Goal: Information Seeking & Learning: Learn about a topic

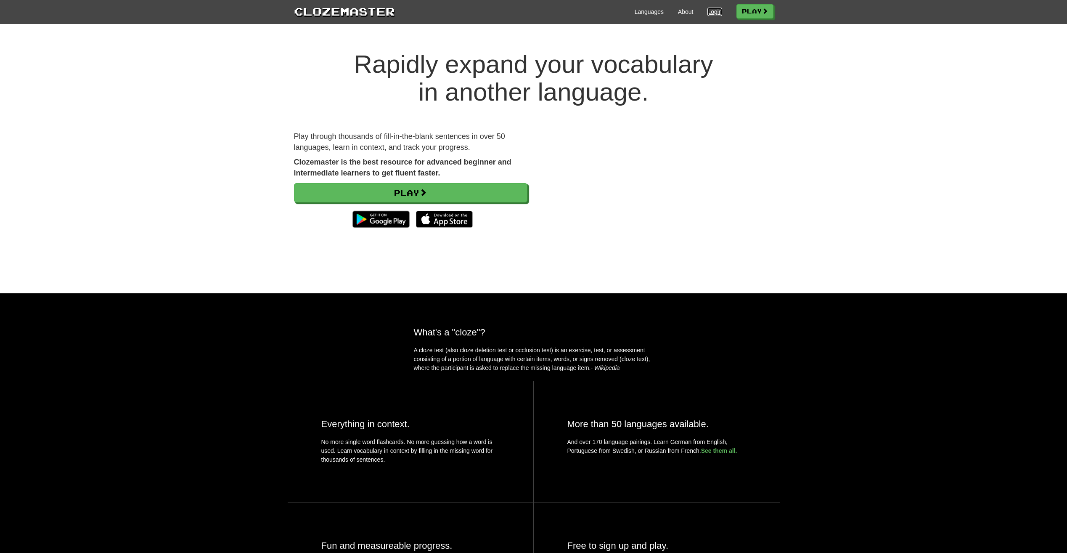
click at [714, 11] on link "Login" at bounding box center [714, 12] width 14 height 8
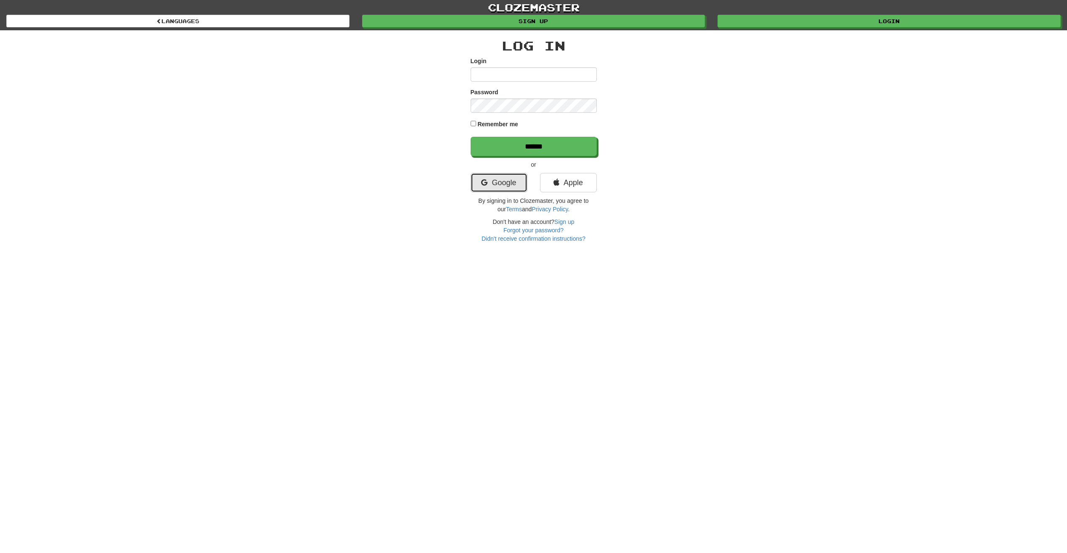
click at [505, 175] on link "Google" at bounding box center [499, 182] width 57 height 19
click at [507, 74] on input "Login" at bounding box center [534, 74] width 126 height 14
type input "**********"
click at [471, 137] on input "******" at bounding box center [534, 146] width 126 height 19
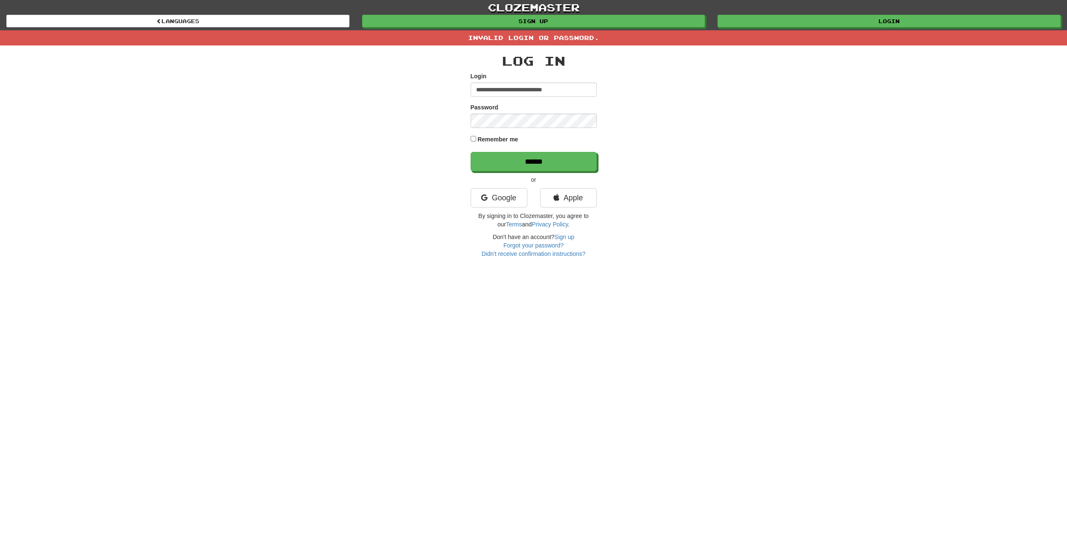
click at [522, 91] on input "**********" at bounding box center [534, 89] width 126 height 14
type input "**********"
click at [471, 152] on input "******" at bounding box center [534, 161] width 126 height 19
type input "**********"
click at [471, 152] on input "******" at bounding box center [534, 161] width 126 height 19
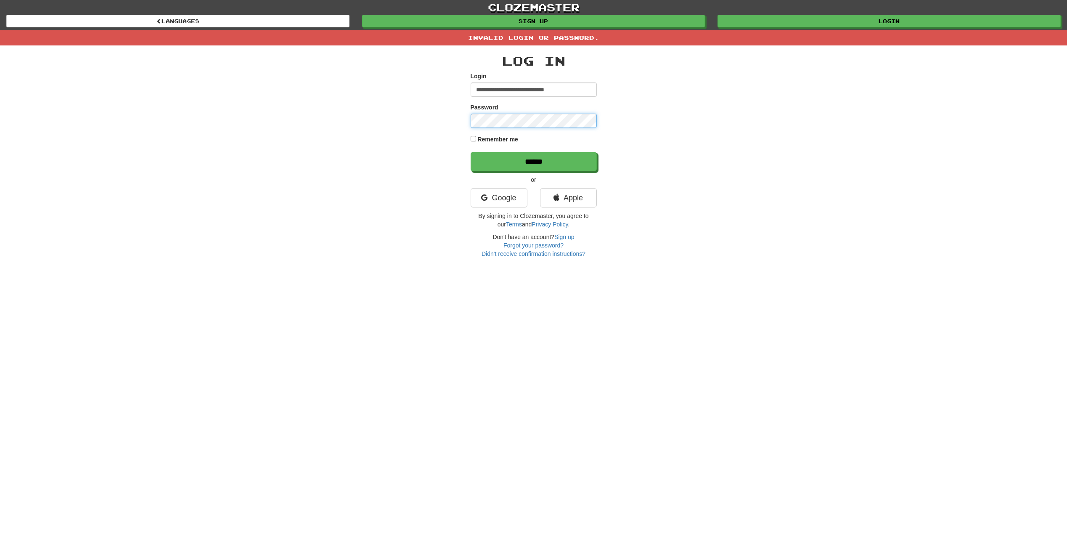
click at [471, 152] on input "******" at bounding box center [534, 161] width 126 height 19
click at [508, 198] on link "Google" at bounding box center [499, 197] width 57 height 19
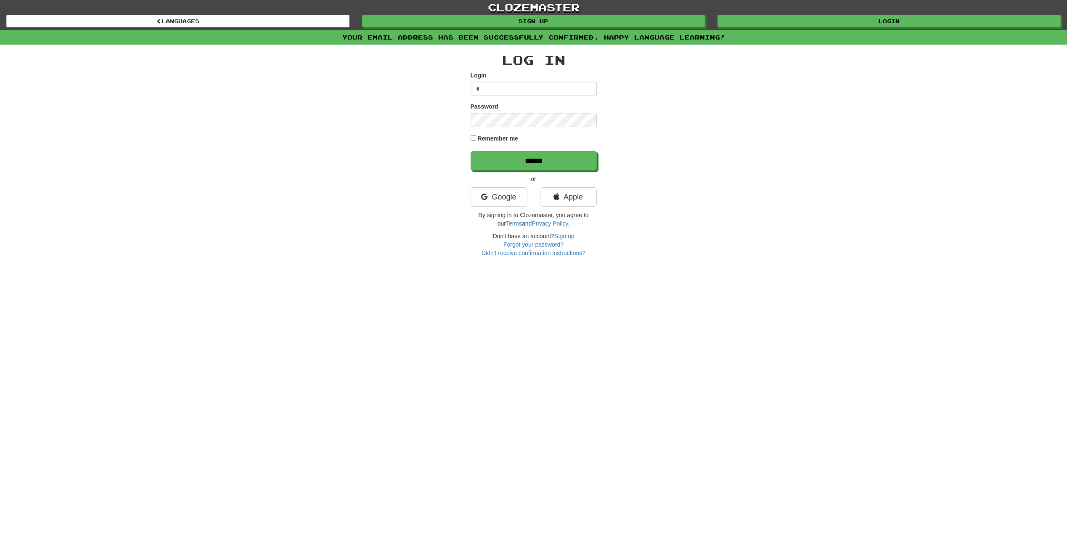
type input "**********"
click at [471, 151] on input "******" at bounding box center [534, 160] width 126 height 19
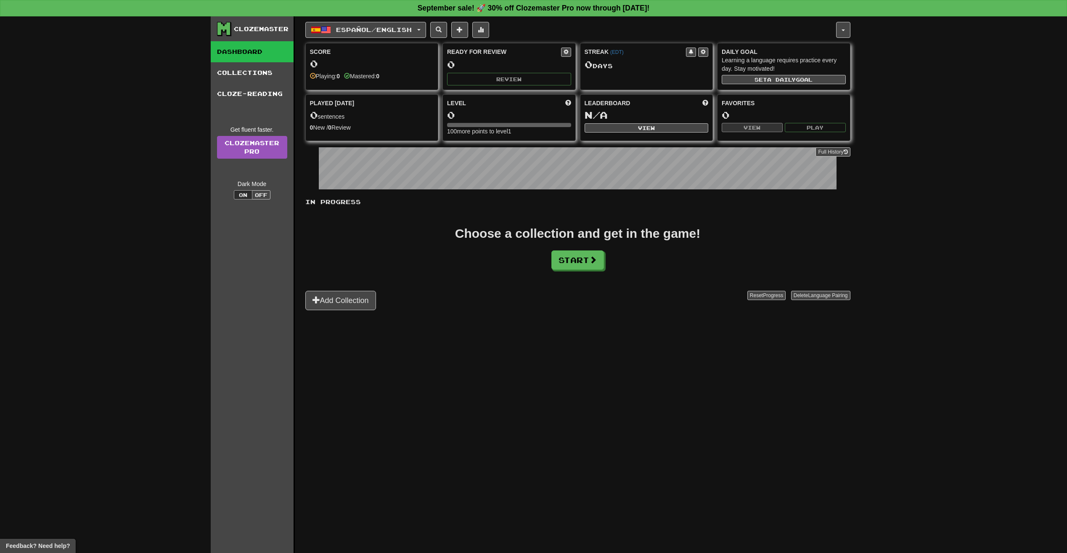
click at [463, 391] on div "Español / English Español / English Streak: 0 Review: 0 Points today: 0 Languag…" at bounding box center [577, 294] width 545 height 557
click at [365, 31] on span "Español / English" at bounding box center [374, 29] width 76 height 7
click at [455, 300] on div "Add Collection" at bounding box center [526, 300] width 442 height 19
click at [377, 67] on div "0" at bounding box center [372, 63] width 124 height 11
click at [348, 100] on span "Played Today" at bounding box center [332, 103] width 45 height 8
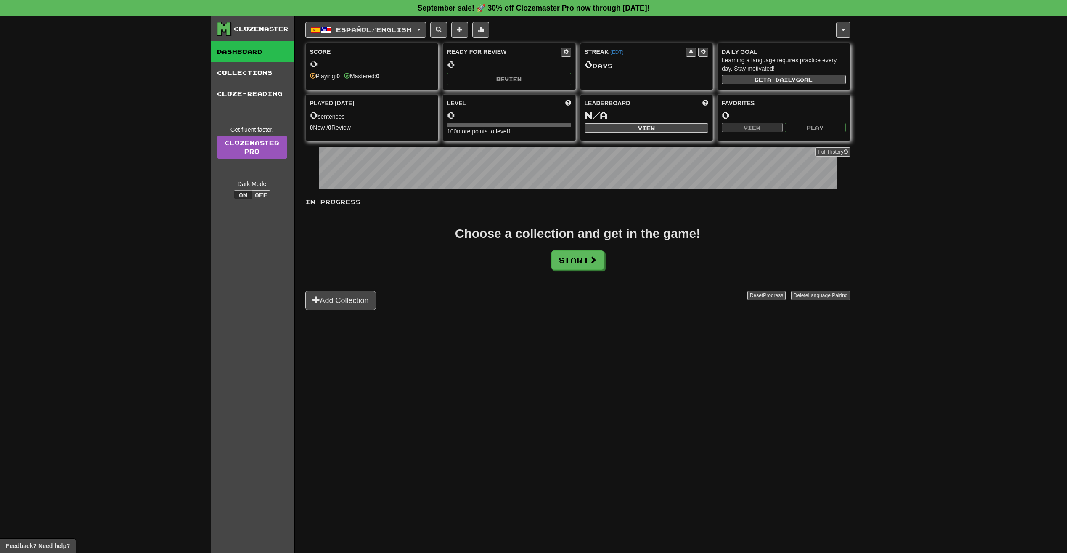
click at [627, 139] on div "Leaderboard N/A View" at bounding box center [646, 117] width 133 height 47
click at [631, 119] on div "N/A" at bounding box center [647, 115] width 124 height 11
click at [444, 228] on div "Choose a collection and get in the game! Start" at bounding box center [577, 248] width 545 height 42
drag, startPoint x: 481, startPoint y: 235, endPoint x: 700, endPoint y: 236, distance: 219.1
click at [700, 236] on div "Choose a collection and get in the game!" at bounding box center [577, 233] width 245 height 13
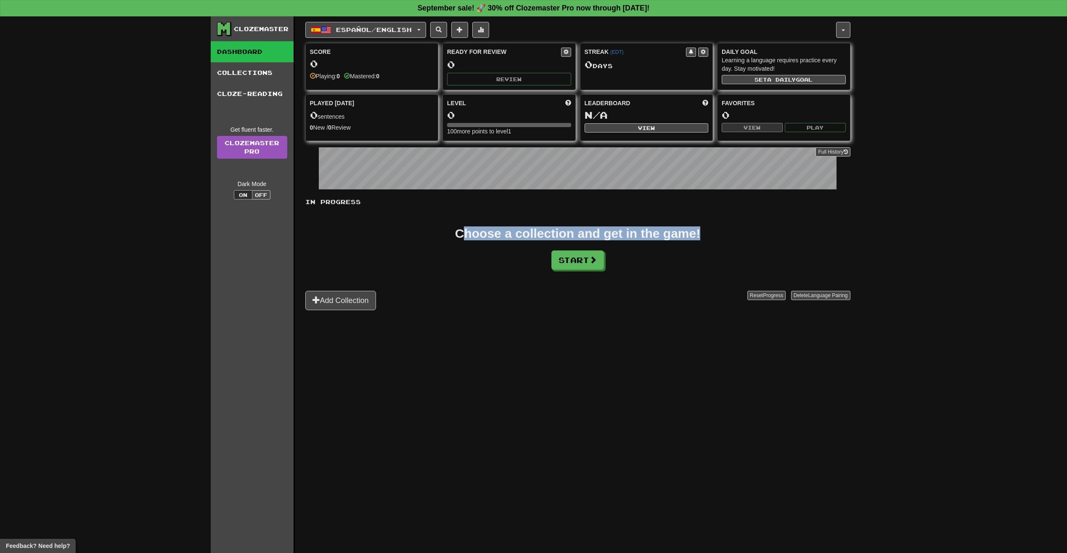
click at [700, 236] on div "Choose a collection and get in the game!" at bounding box center [577, 233] width 245 height 13
click at [617, 232] on div "Choose a collection and get in the game!" at bounding box center [577, 233] width 245 height 13
click at [587, 263] on button "Start" at bounding box center [578, 260] width 53 height 19
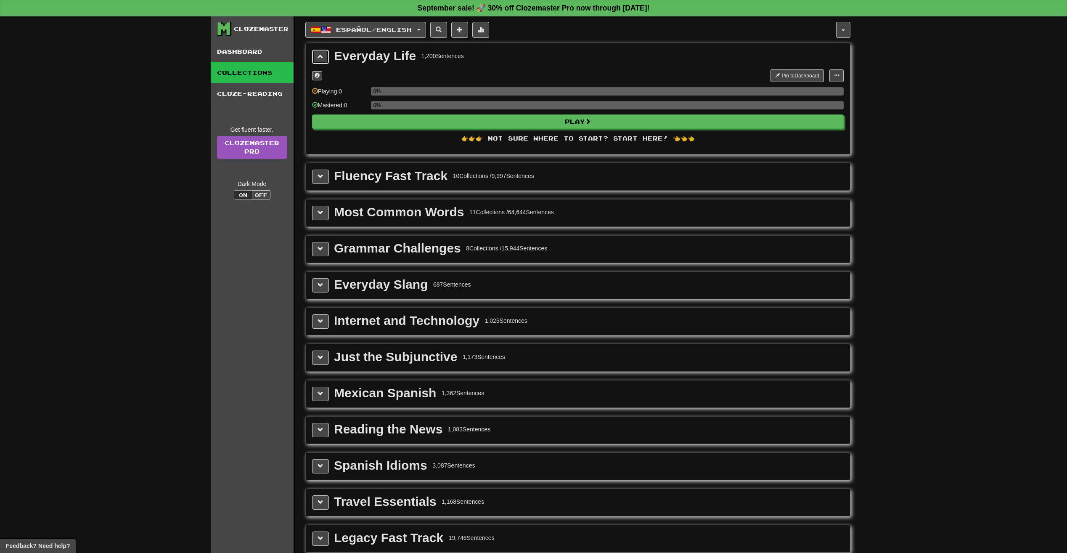
click at [321, 53] on button at bounding box center [320, 57] width 17 height 14
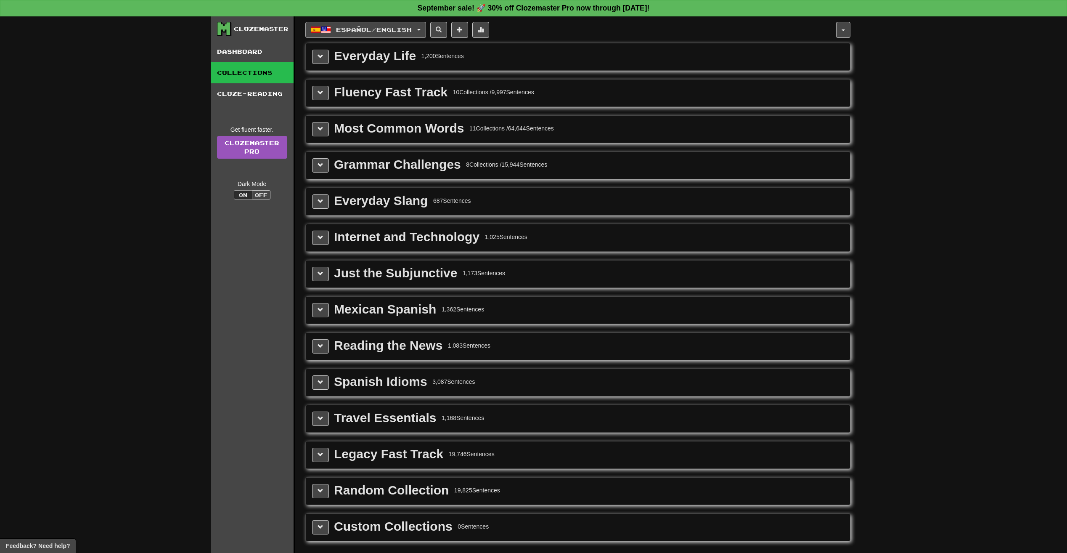
click at [366, 32] on span "Español / English" at bounding box center [374, 29] width 76 height 7
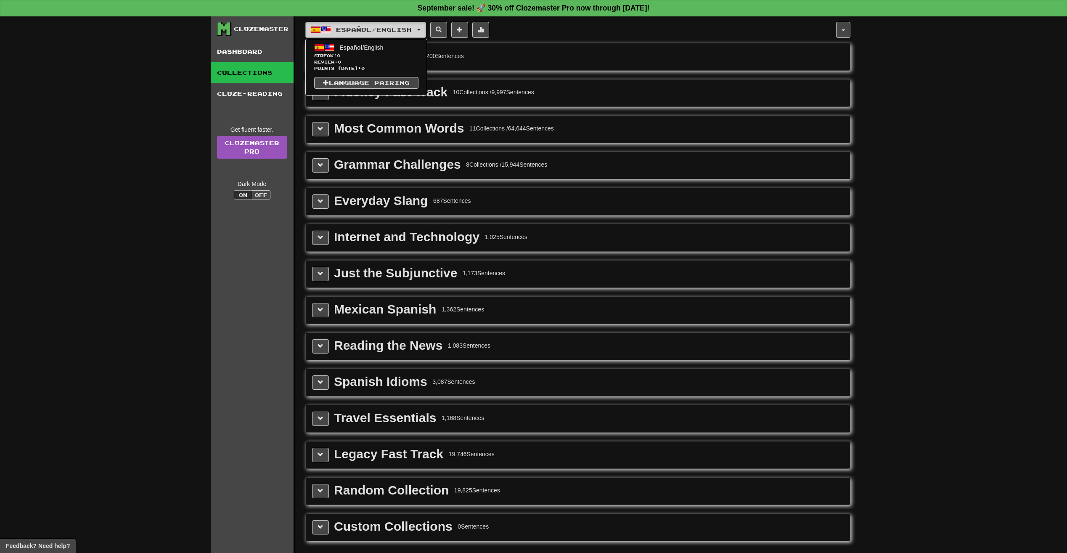
click at [416, 26] on button "Español / English" at bounding box center [365, 30] width 121 height 16
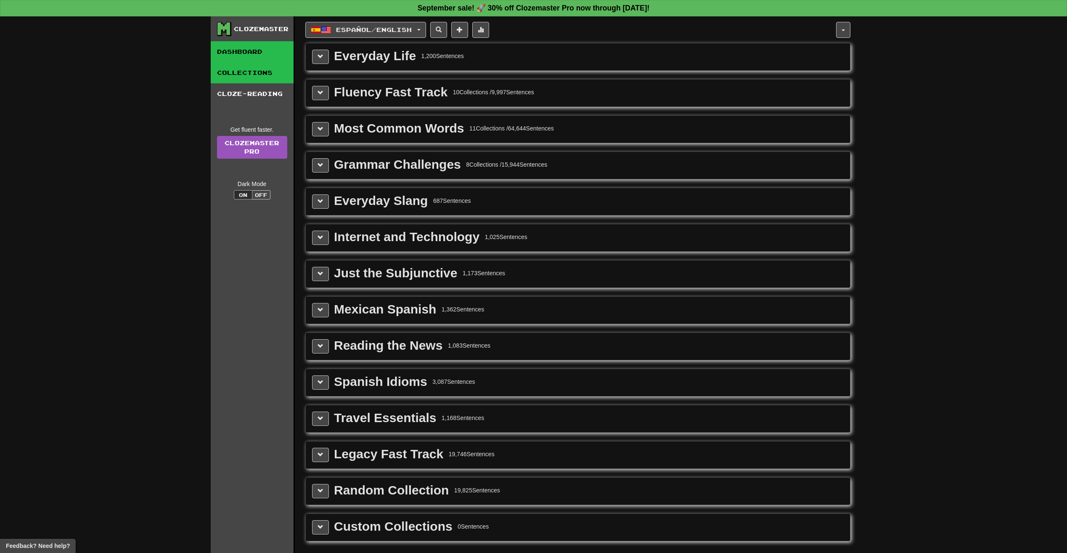
click at [244, 51] on link "Dashboard" at bounding box center [252, 51] width 83 height 21
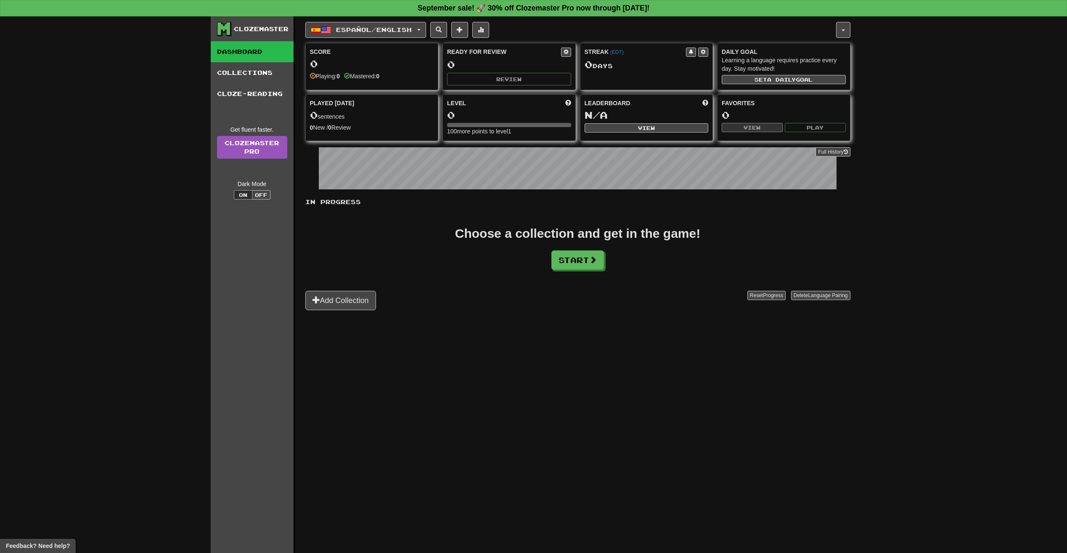
click at [355, 74] on div "Mastered: 0" at bounding box center [361, 76] width 35 height 8
click at [362, 29] on span "Español / English" at bounding box center [374, 29] width 76 height 7
click at [364, 61] on span "Review: 0" at bounding box center [366, 62] width 104 height 6
click at [369, 77] on div "Mastered: 0" at bounding box center [361, 76] width 35 height 8
click at [331, 299] on button "Add Collection" at bounding box center [340, 300] width 71 height 19
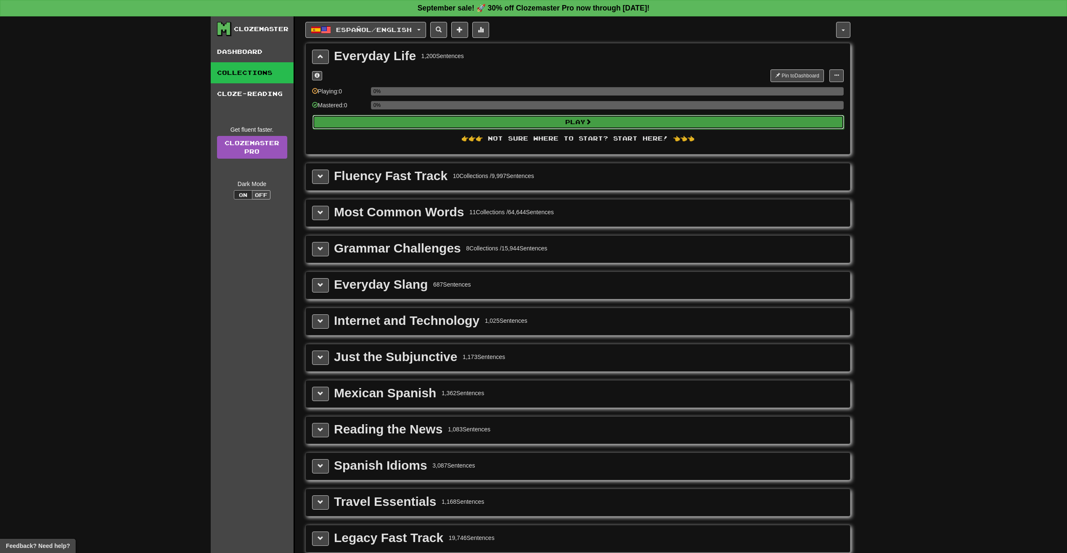
click at [396, 123] on button "Play" at bounding box center [578, 122] width 532 height 14
select select "**"
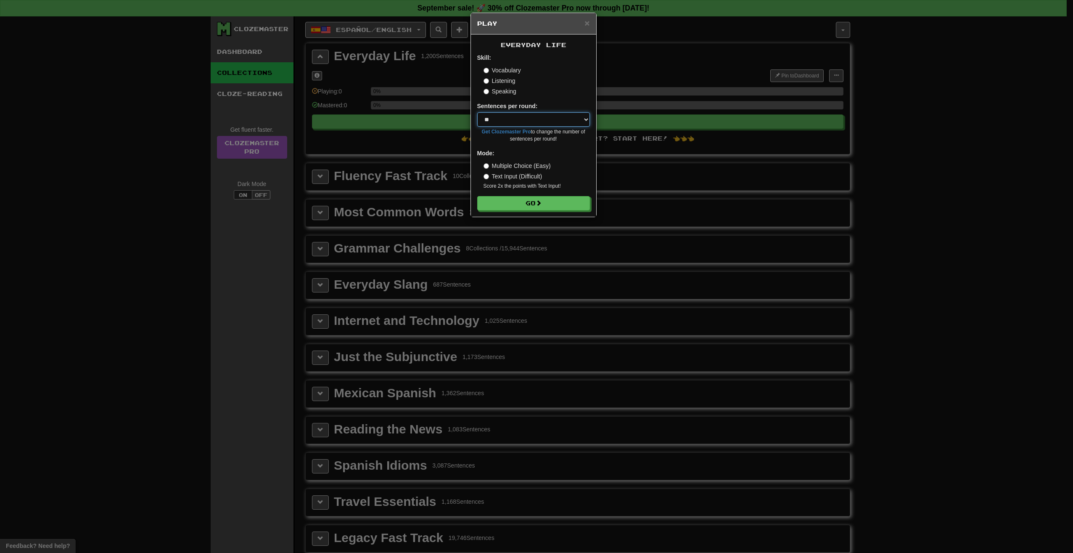
click at [511, 117] on select "* ** ** ** ** ** *** ********" at bounding box center [533, 119] width 113 height 14
click at [511, 90] on label "Speaking" at bounding box center [500, 91] width 33 height 8
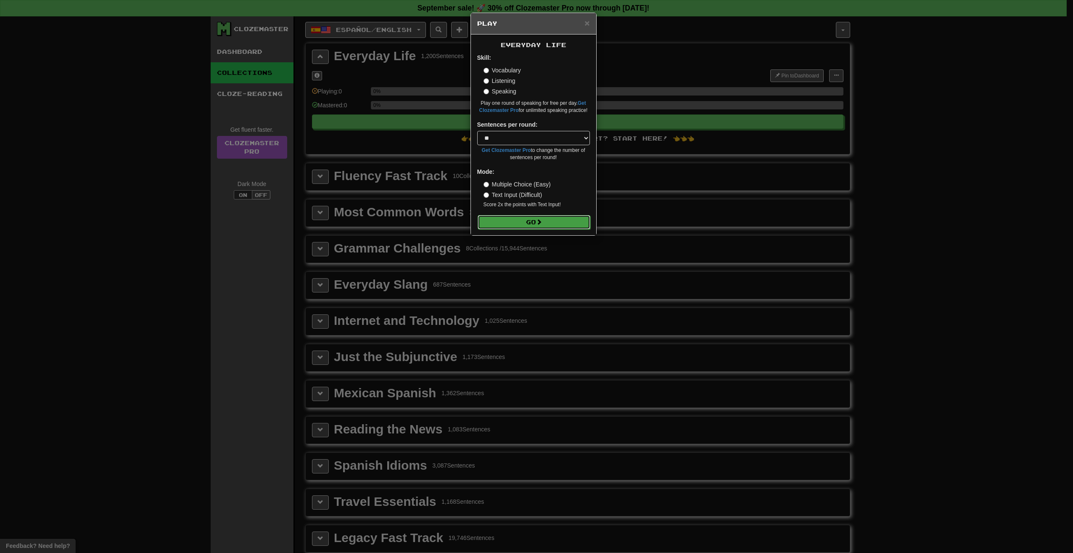
click at [527, 224] on button "Go" at bounding box center [534, 222] width 113 height 14
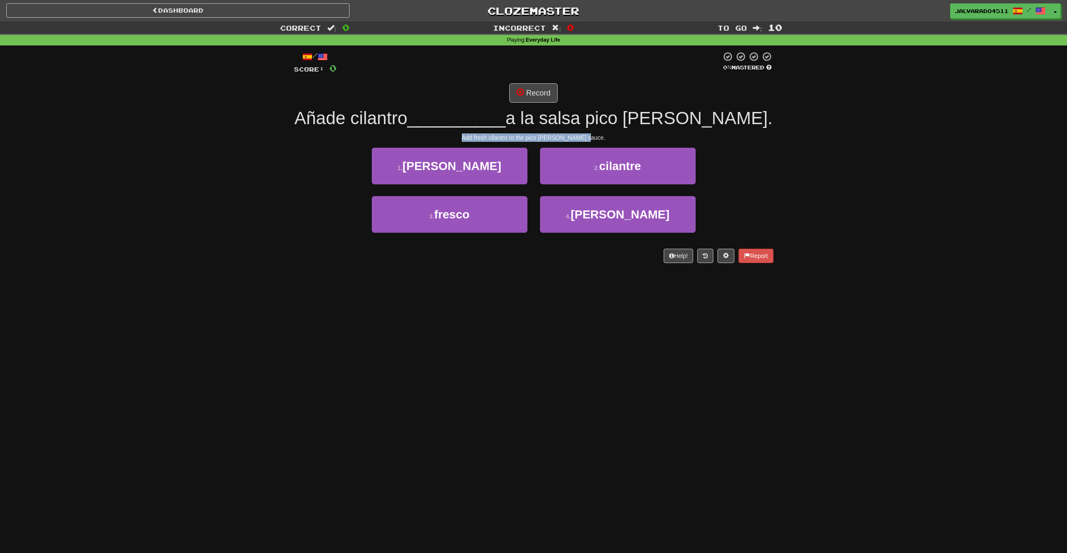
drag, startPoint x: 519, startPoint y: 141, endPoint x: 605, endPoint y: 140, distance: 85.8
click at [605, 140] on div "Add fresh cilantro to the pico [PERSON_NAME] sauce." at bounding box center [533, 137] width 479 height 8
drag, startPoint x: 605, startPoint y: 140, endPoint x: 511, endPoint y: 140, distance: 94.6
click at [511, 140] on div "Add fresh cilantro to the pico [PERSON_NAME] sauce." at bounding box center [533, 137] width 479 height 8
drag, startPoint x: 257, startPoint y: 340, endPoint x: 254, endPoint y: 325, distance: 15.4
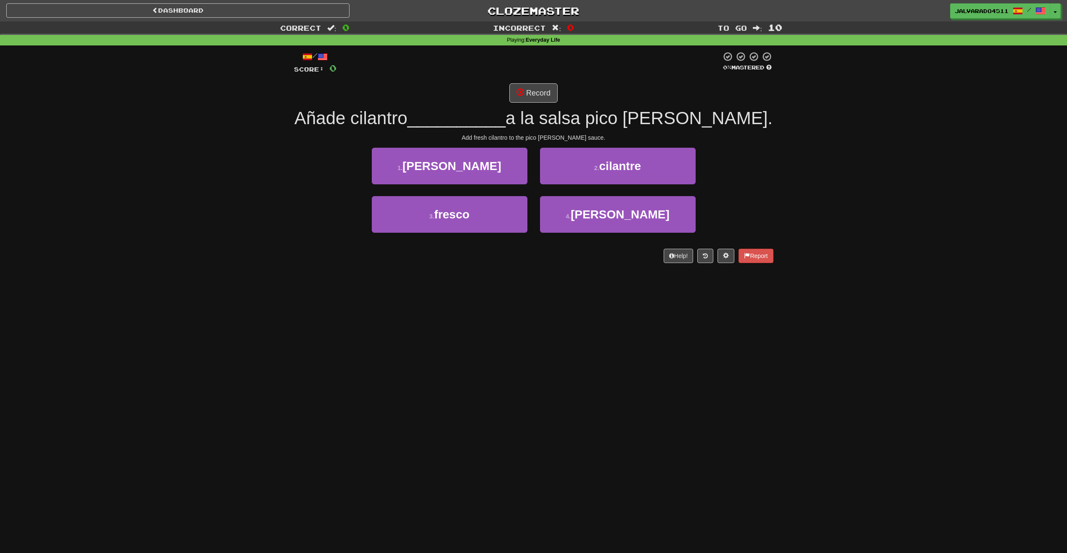
click at [254, 325] on div "Dashboard Clozemaster JAlvarado4511 / Toggle Dropdown Dashboard Leaderboard Act…" at bounding box center [533, 276] width 1067 height 553
drag, startPoint x: 249, startPoint y: 332, endPoint x: 230, endPoint y: 321, distance: 22.0
click at [230, 321] on div "Dashboard Clozemaster JAlvarado4511 / Toggle Dropdown Dashboard Leaderboard Act…" at bounding box center [533, 276] width 1067 height 553
click at [621, 174] on button "2 . cilantre" at bounding box center [618, 166] width 156 height 37
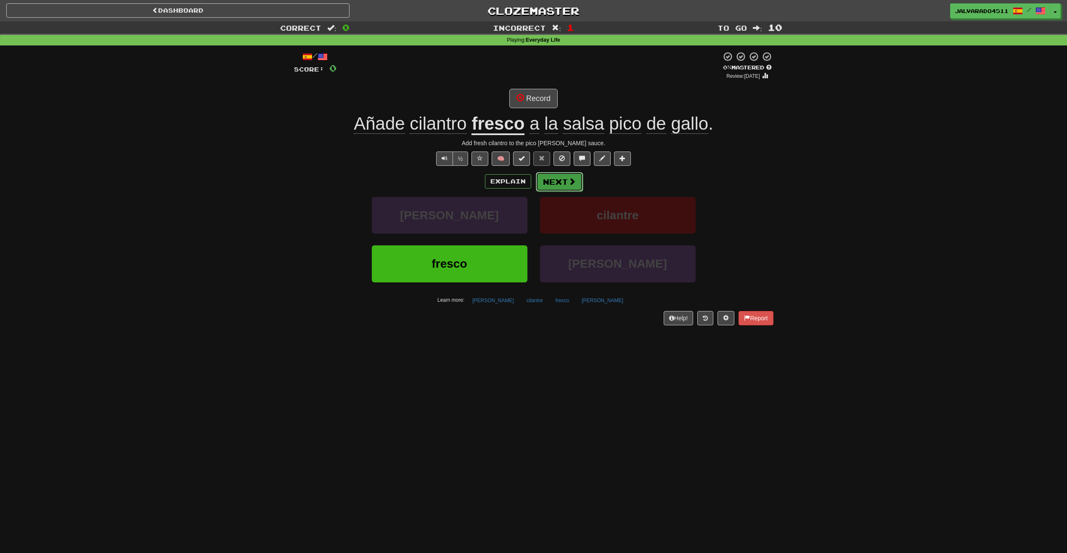
click at [540, 178] on button "Next" at bounding box center [559, 181] width 47 height 19
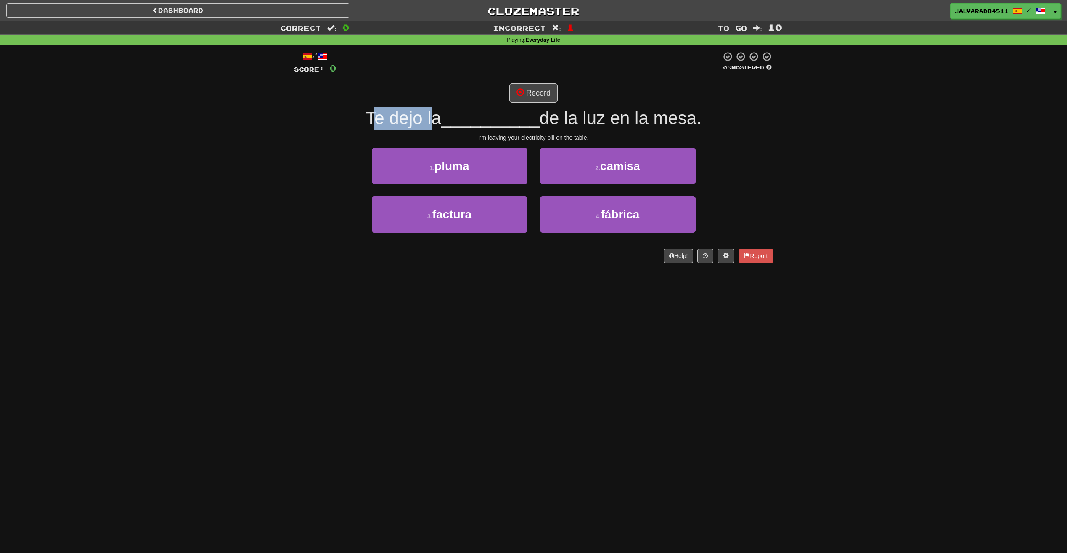
drag, startPoint x: 365, startPoint y: 118, endPoint x: 428, endPoint y: 116, distance: 62.3
click at [428, 116] on span "Te dejo la" at bounding box center [403, 118] width 76 height 20
drag, startPoint x: 428, startPoint y: 116, endPoint x: 404, endPoint y: 119, distance: 24.2
click at [404, 119] on span "Te dejo la" at bounding box center [403, 118] width 76 height 20
drag, startPoint x: 356, startPoint y: 122, endPoint x: 437, endPoint y: 118, distance: 80.4
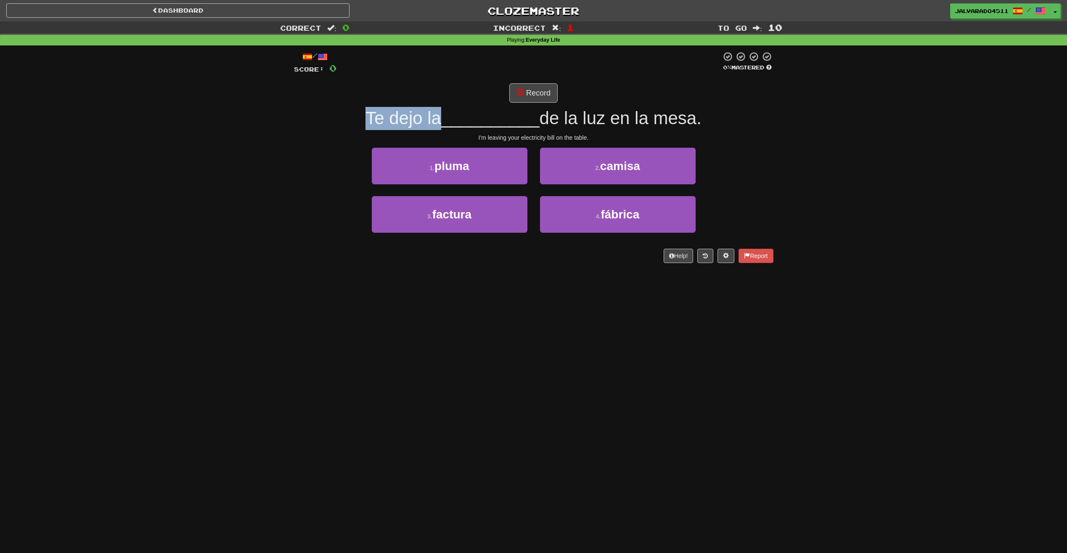
click at [437, 118] on div "Te dejo la __________ de la luz en la mesa." at bounding box center [533, 118] width 479 height 23
drag, startPoint x: 437, startPoint y: 118, endPoint x: 428, endPoint y: 125, distance: 11.1
click at [428, 125] on span "Te dejo la" at bounding box center [403, 118] width 76 height 20
drag, startPoint x: 541, startPoint y: 120, endPoint x: 734, endPoint y: 122, distance: 193.1
click at [734, 122] on div "Te dejo la __________ de la luz en la mesa." at bounding box center [533, 118] width 479 height 23
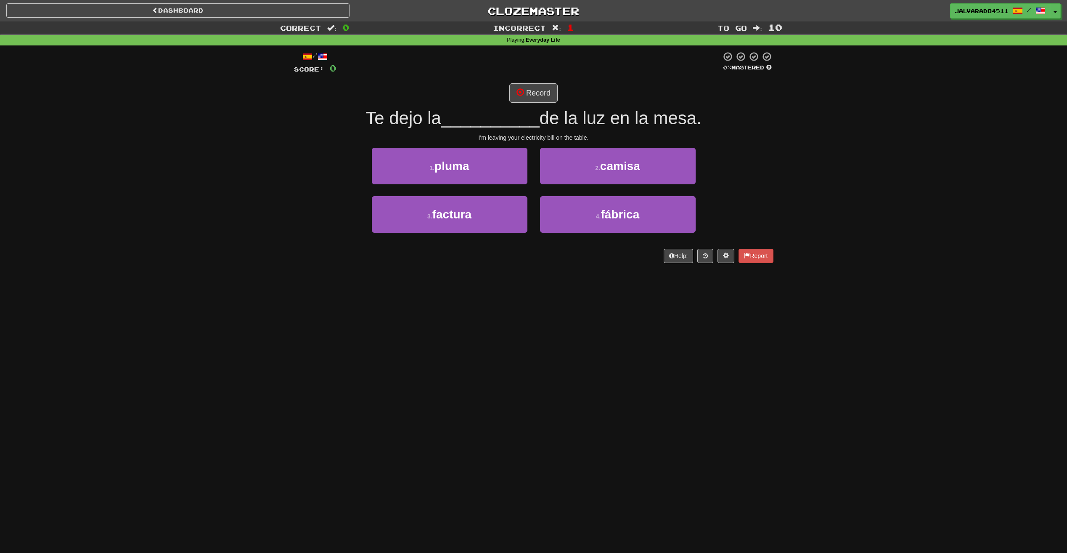
drag, startPoint x: 734, startPoint y: 122, endPoint x: 657, endPoint y: 125, distance: 77.0
click at [670, 123] on span "de la luz en la mesa." at bounding box center [621, 118] width 162 height 20
drag, startPoint x: 484, startPoint y: 140, endPoint x: 612, endPoint y: 137, distance: 128.3
click at [612, 137] on div "I'm leaving your electricity bill on the table." at bounding box center [533, 137] width 479 height 8
drag, startPoint x: 612, startPoint y: 137, endPoint x: 526, endPoint y: 134, distance: 86.3
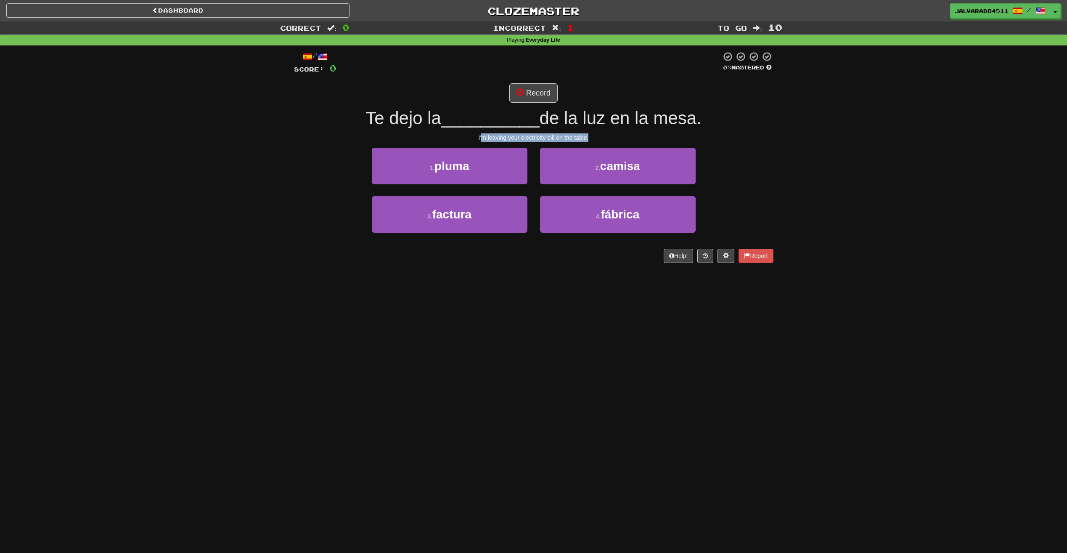
click at [526, 134] on div "I'm leaving your electricity bill on the table." at bounding box center [533, 137] width 479 height 8
drag, startPoint x: 556, startPoint y: 117, endPoint x: 700, endPoint y: 123, distance: 144.0
click at [700, 123] on div "Te dejo la __________ de la luz en la mesa." at bounding box center [533, 118] width 479 height 23
drag, startPoint x: 700, startPoint y: 123, endPoint x: 635, endPoint y: 130, distance: 65.5
click at [635, 130] on div "Te dejo la __________ de la luz en la mesa." at bounding box center [533, 118] width 479 height 23
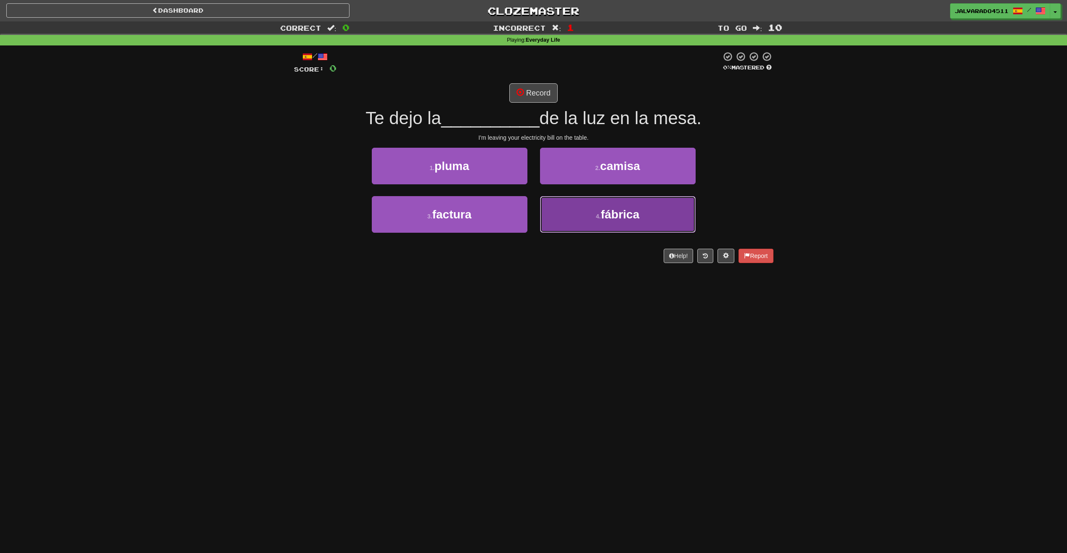
click at [612, 214] on span "fábrica" at bounding box center [620, 214] width 39 height 13
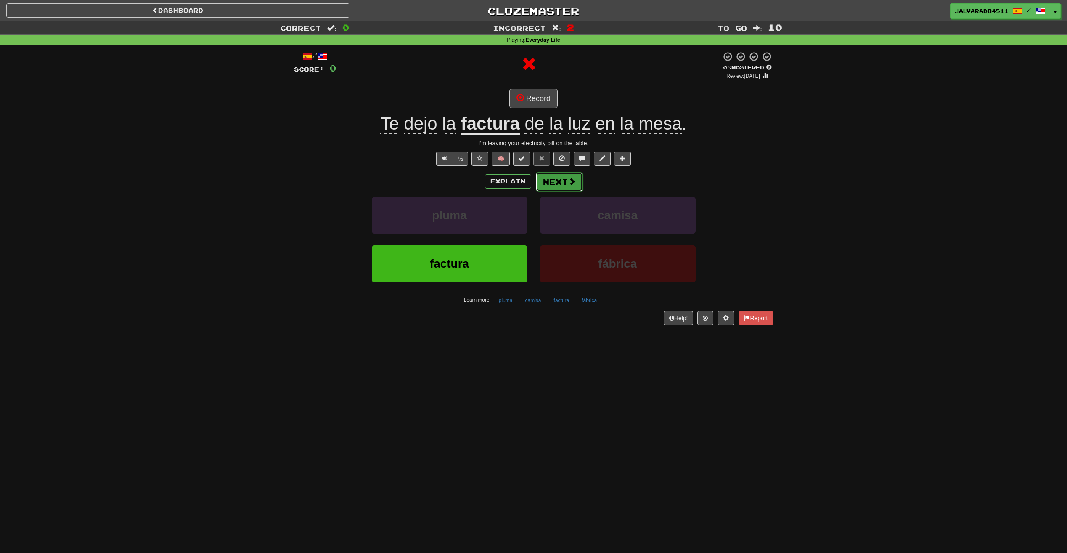
click at [558, 184] on button "Next" at bounding box center [559, 181] width 47 height 19
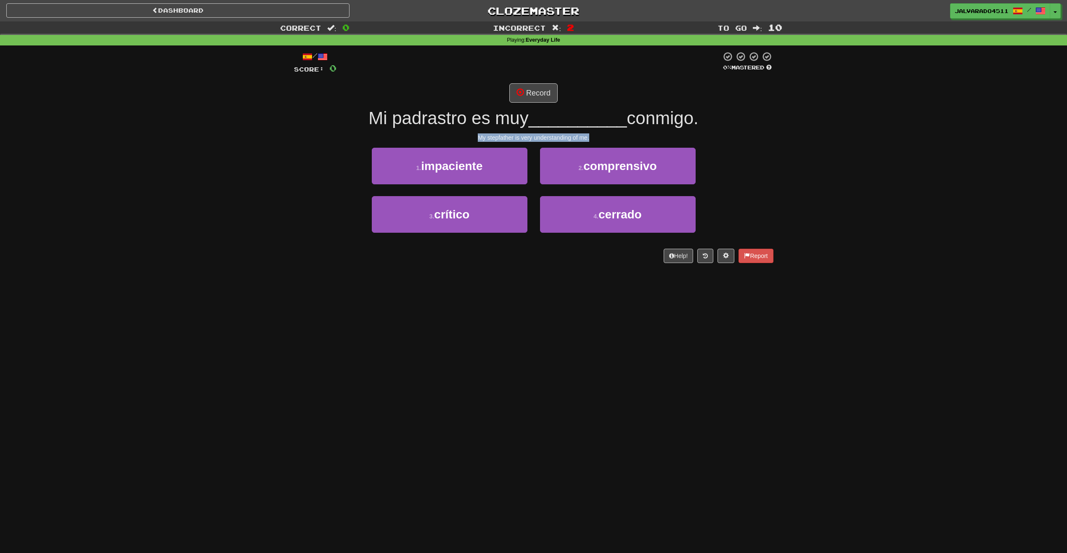
drag, startPoint x: 495, startPoint y: 136, endPoint x: 599, endPoint y: 136, distance: 104.3
click at [599, 136] on div "My stepfather is very understanding of me." at bounding box center [533, 137] width 479 height 8
click at [524, 135] on div "My stepfather is very understanding of me." at bounding box center [533, 137] width 479 height 8
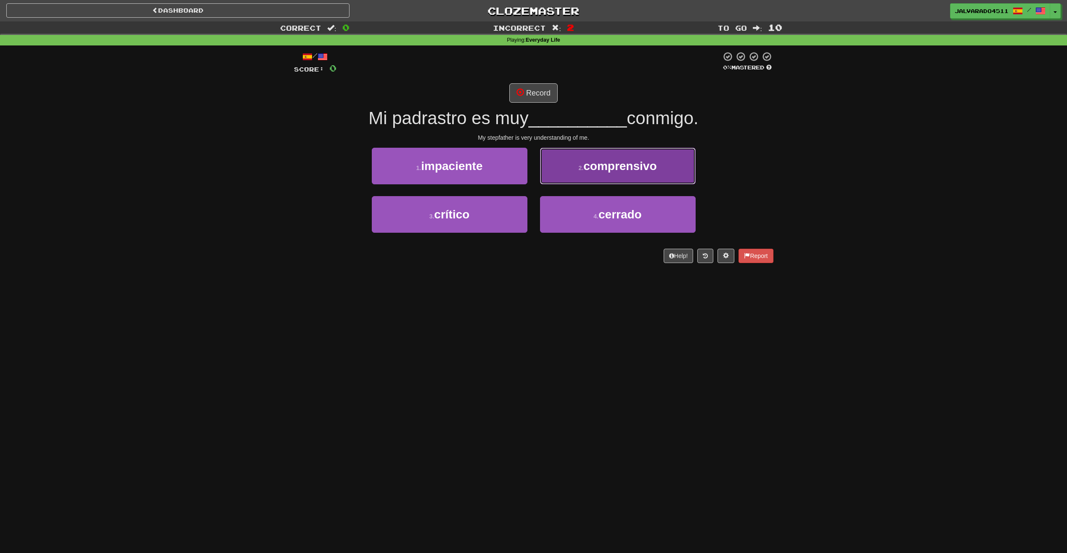
click at [583, 180] on button "2 . comprensivo" at bounding box center [618, 166] width 156 height 37
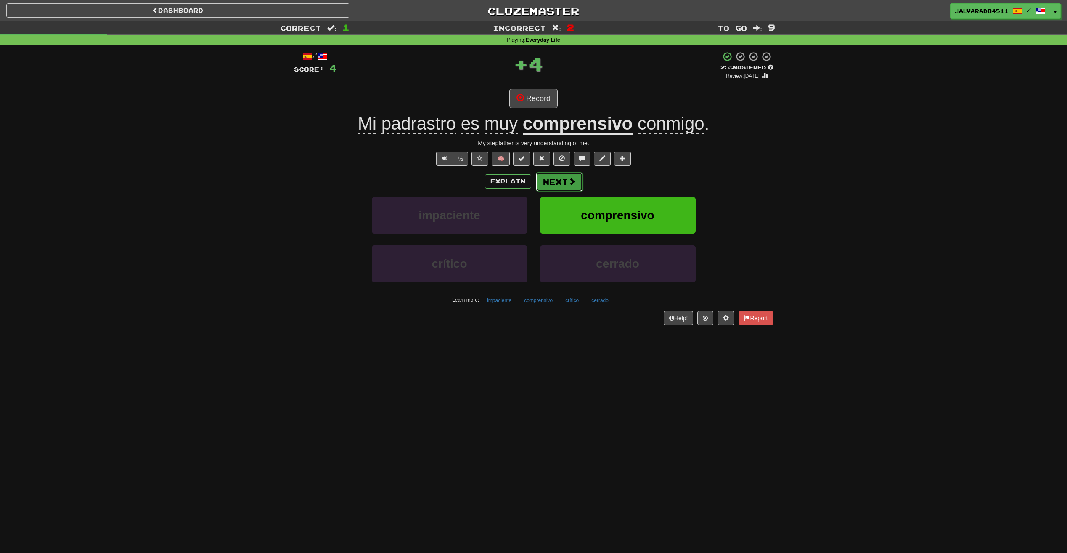
click at [571, 177] on span at bounding box center [572, 181] width 8 height 8
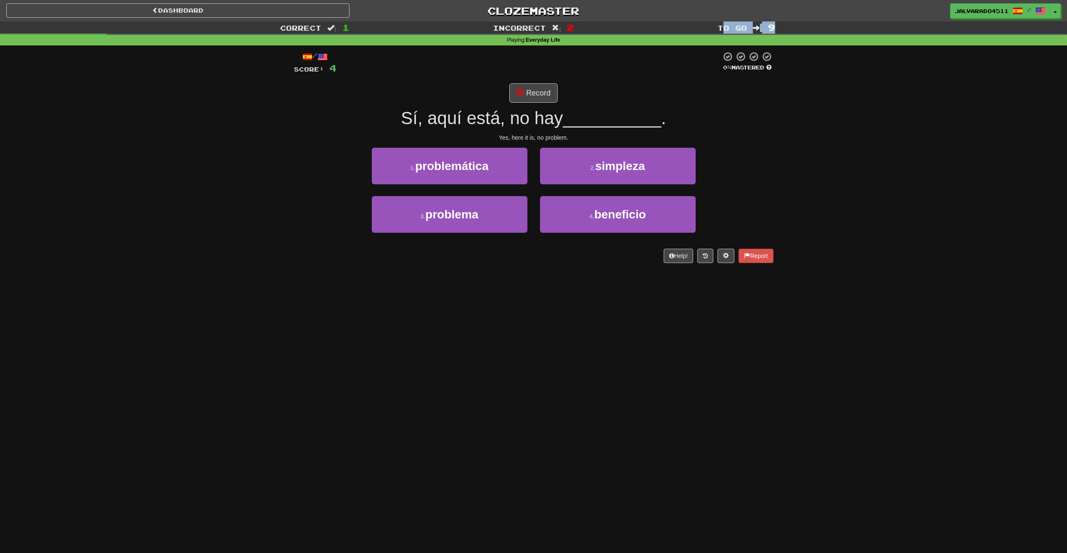
drag, startPoint x: 828, startPoint y: 30, endPoint x: 838, endPoint y: 30, distance: 9.7
click at [838, 30] on div "To go : 9" at bounding box center [889, 27] width 356 height 12
drag, startPoint x: 838, startPoint y: 30, endPoint x: 764, endPoint y: 40, distance: 74.7
click at [764, 40] on div "Playing : Everyday Life" at bounding box center [533, 41] width 1067 height 8
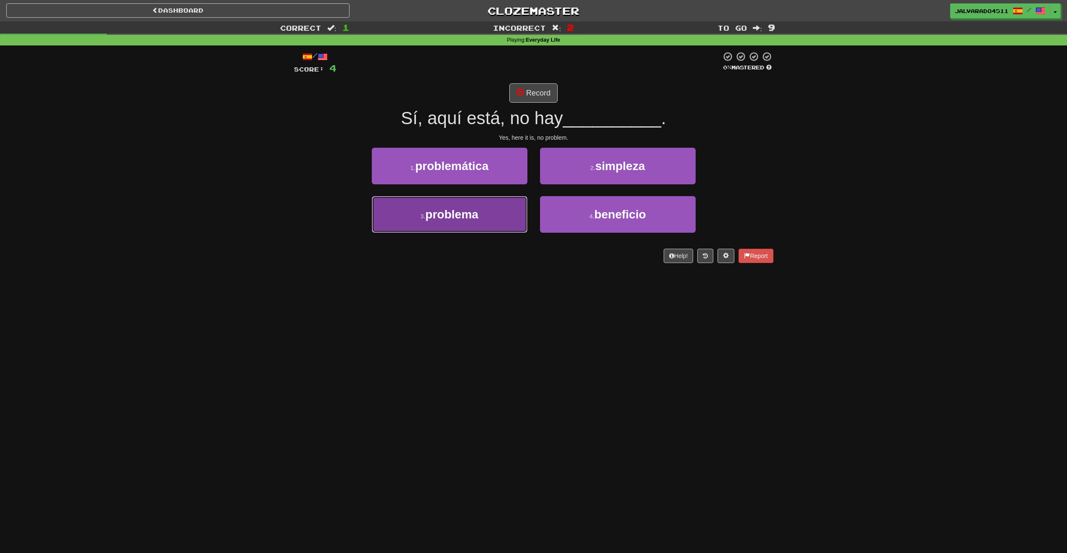
click at [514, 197] on button "3 . problema" at bounding box center [450, 214] width 156 height 37
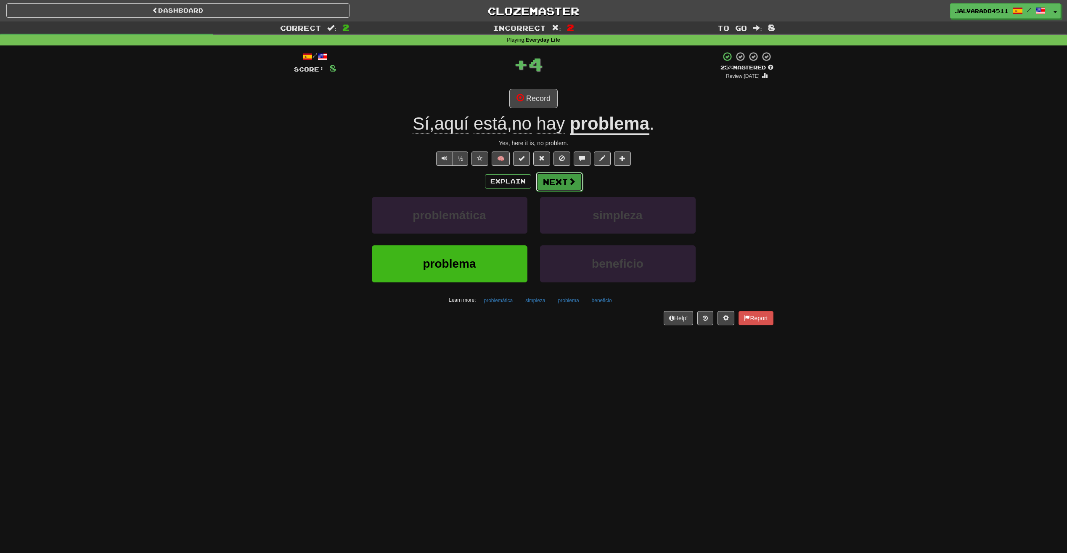
click at [559, 186] on button "Next" at bounding box center [559, 181] width 47 height 19
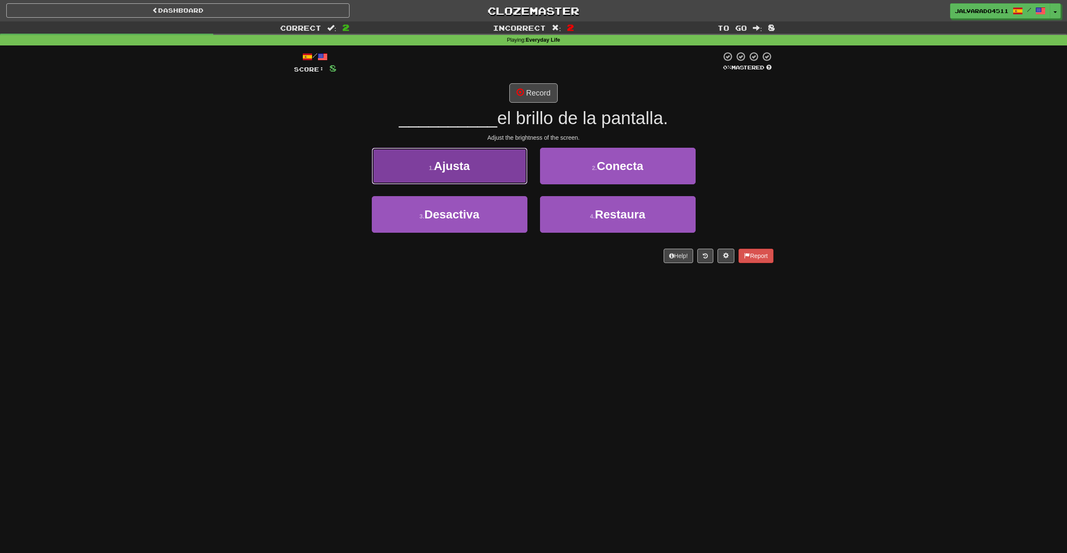
click at [470, 167] on span "Ajusta" at bounding box center [452, 165] width 36 height 13
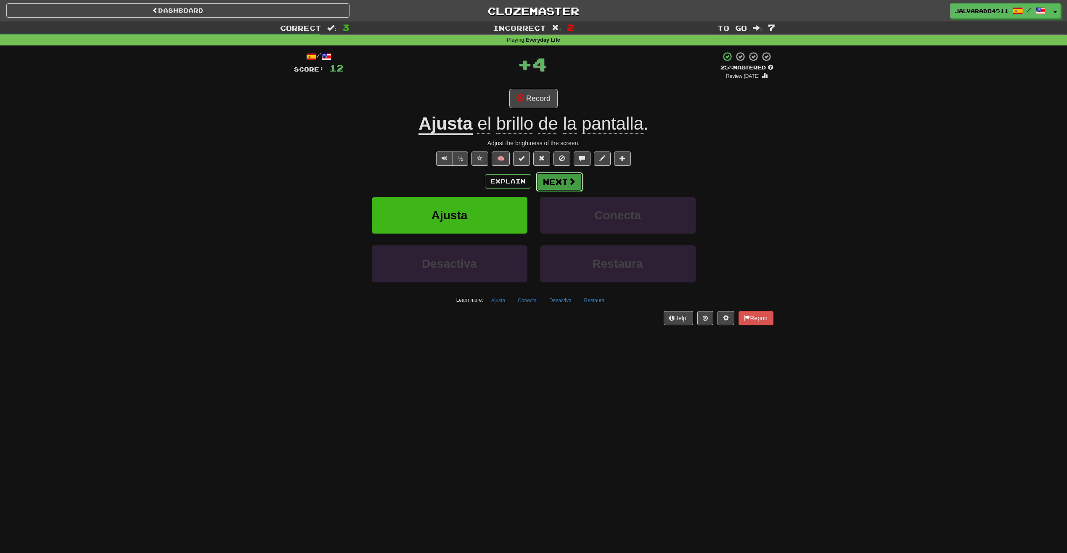
click at [557, 188] on button "Next" at bounding box center [559, 181] width 47 height 19
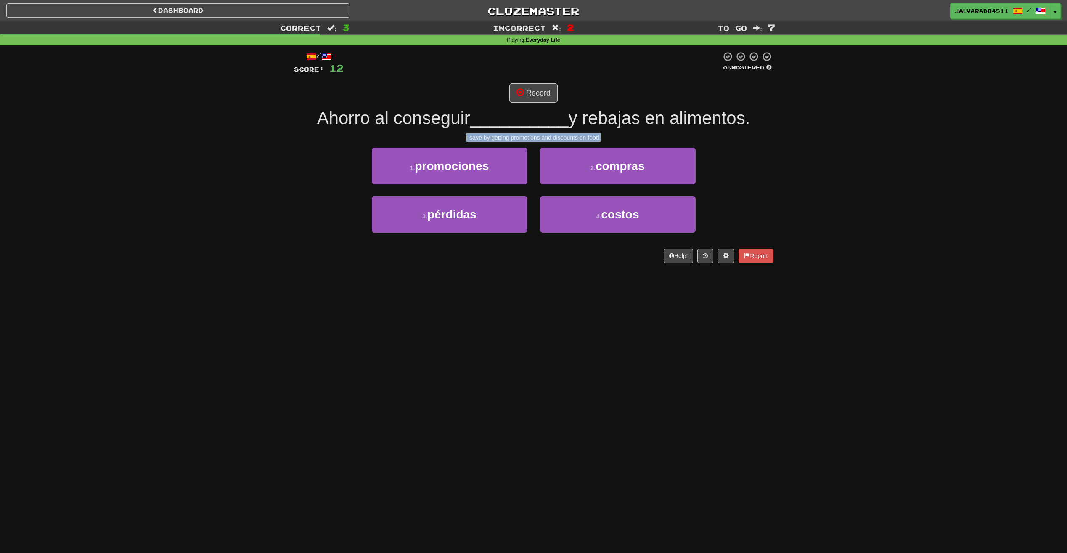
drag, startPoint x: 463, startPoint y: 134, endPoint x: 621, endPoint y: 136, distance: 157.3
click at [621, 136] on div "I save by getting promotions and discounts on food." at bounding box center [533, 137] width 479 height 8
drag, startPoint x: 621, startPoint y: 136, endPoint x: 582, endPoint y: 134, distance: 38.7
click at [582, 134] on div "I save by getting promotions and discounts on food." at bounding box center [533, 137] width 479 height 8
click at [573, 117] on span "y rebajas en alimentos." at bounding box center [659, 118] width 182 height 20
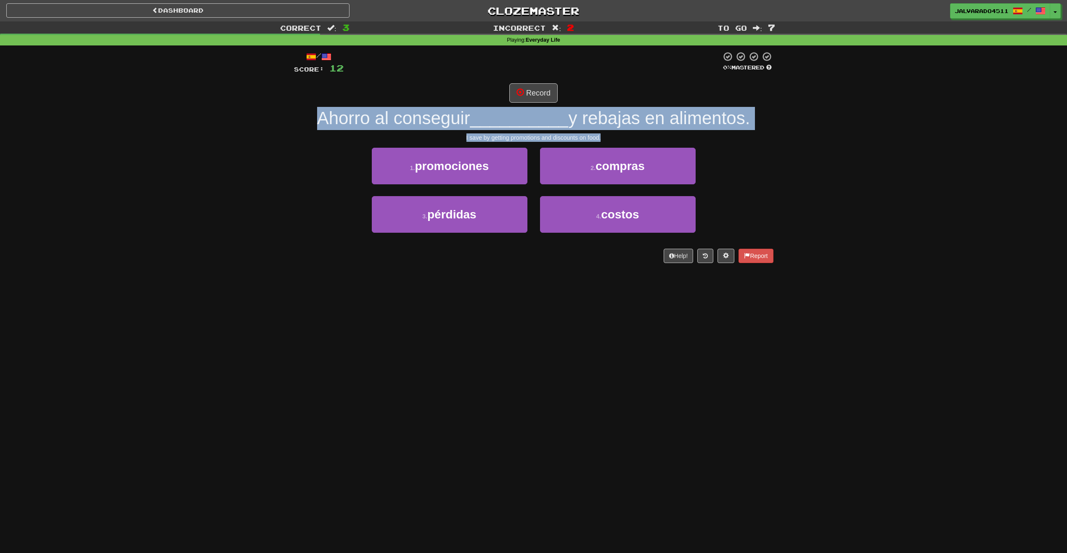
drag, startPoint x: 298, startPoint y: 121, endPoint x: 754, endPoint y: 134, distance: 456.1
click at [754, 134] on div "/ Score: 12 0 % Mastered Record Ahorro al conseguir __________ y rebajas en ali…" at bounding box center [533, 157] width 479 height 212
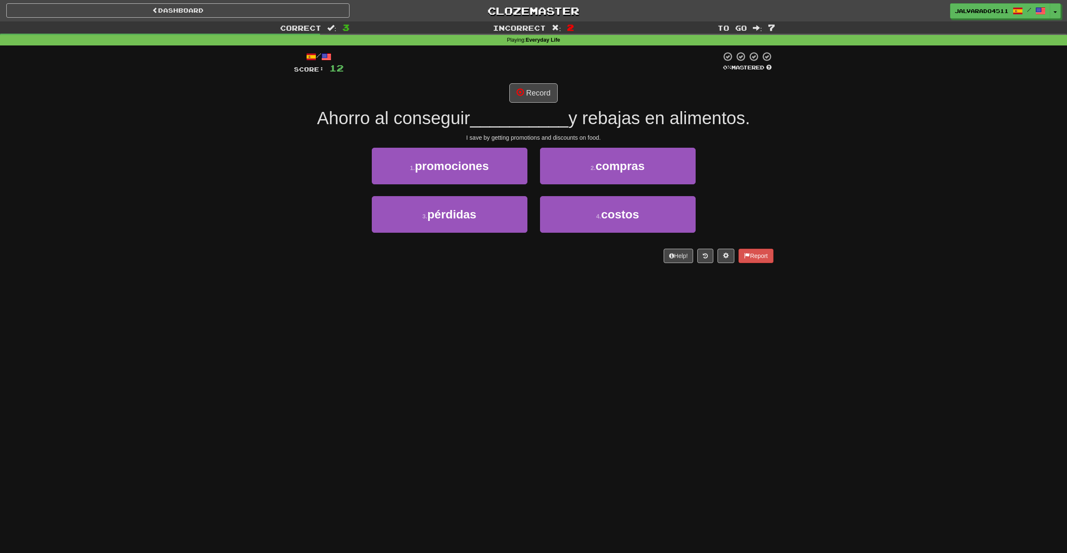
drag, startPoint x: 754, startPoint y: 134, endPoint x: 751, endPoint y: 158, distance: 24.2
click at [751, 158] on div "1 . promociones 2 . compras" at bounding box center [533, 172] width 505 height 48
click at [493, 178] on button "1 . promociones" at bounding box center [450, 166] width 156 height 37
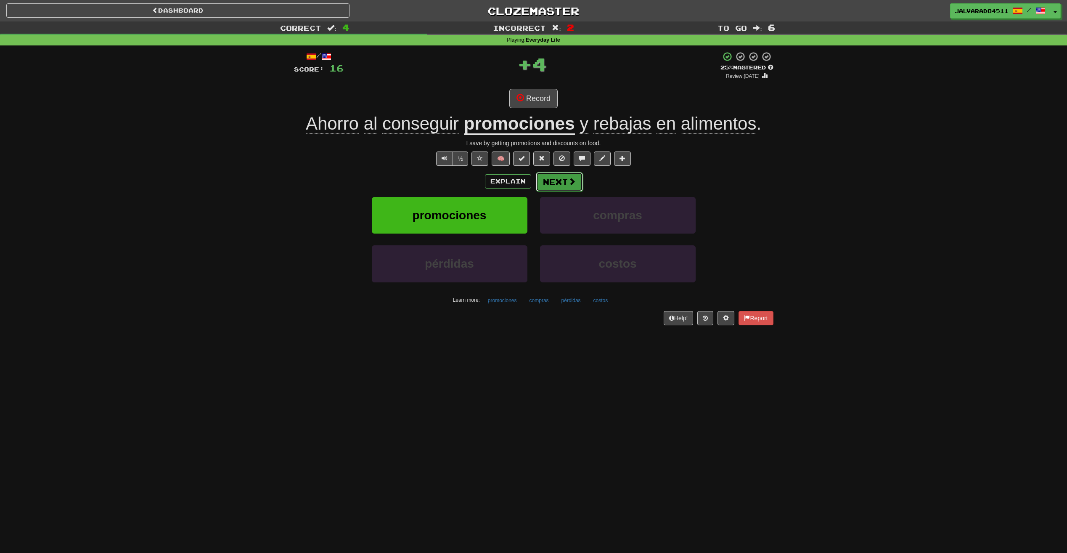
click at [560, 176] on button "Next" at bounding box center [559, 181] width 47 height 19
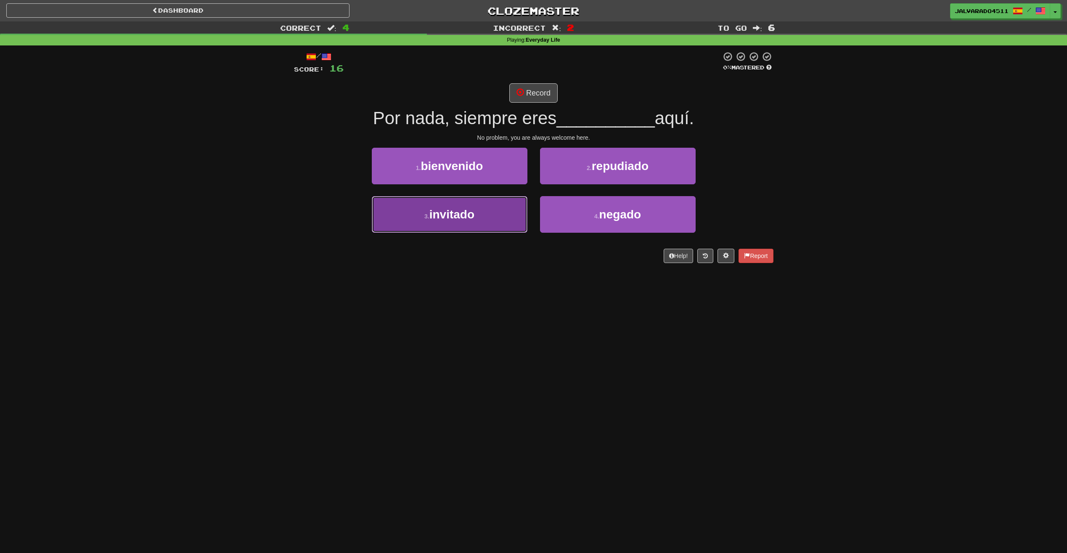
click at [456, 217] on span "invitado" at bounding box center [451, 214] width 45 height 13
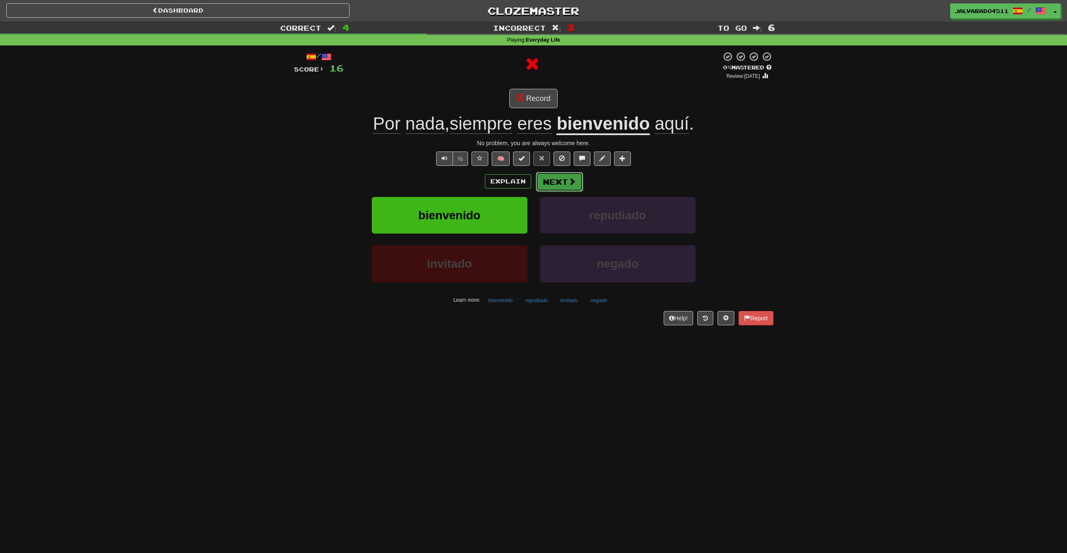
click at [547, 178] on button "Next" at bounding box center [559, 181] width 47 height 19
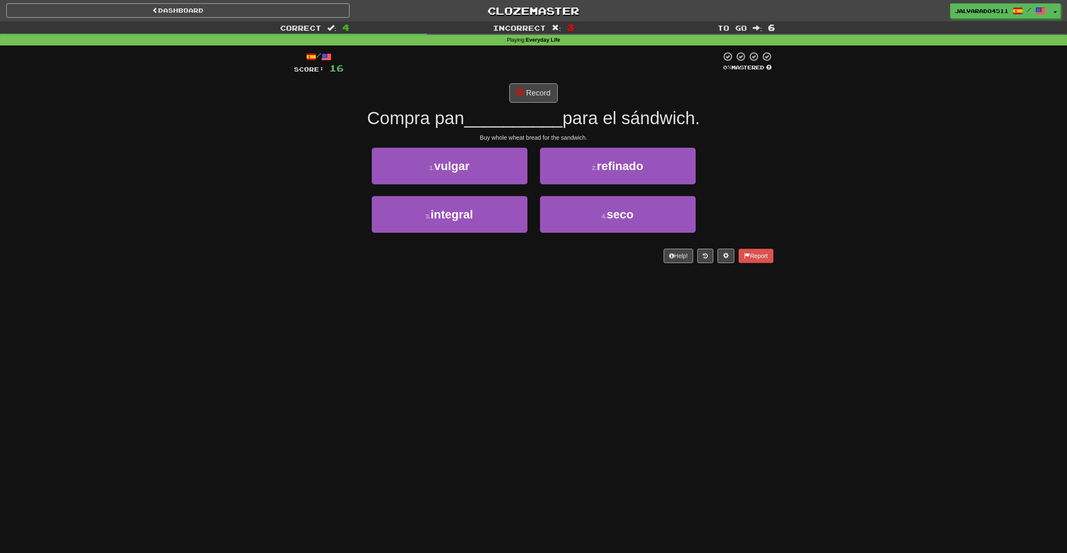
drag, startPoint x: 492, startPoint y: 122, endPoint x: 386, endPoint y: 129, distance: 106.2
click at [386, 129] on div "Compra pan __________ para el sándwich." at bounding box center [533, 118] width 479 height 23
drag, startPoint x: 641, startPoint y: 122, endPoint x: 776, endPoint y: 119, distance: 134.6
click at [776, 119] on div "/ Score: 16 0 % Mastered Record Compra pan __________ para el sándwich. Buy who…" at bounding box center [534, 159] width 492 height 229
drag, startPoint x: 776, startPoint y: 119, endPoint x: 673, endPoint y: 123, distance: 103.6
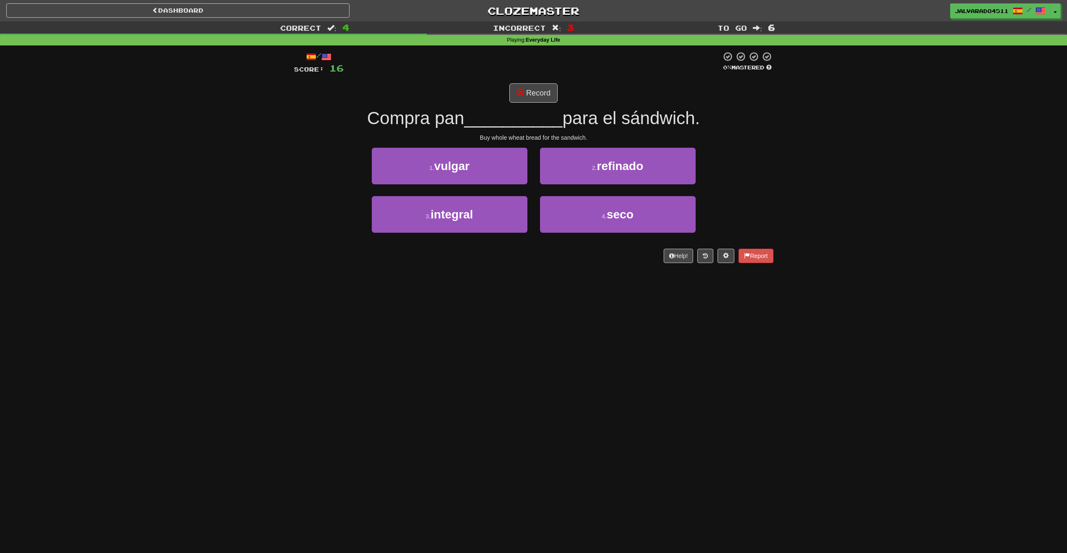
click at [673, 123] on span "para el sándwich." at bounding box center [631, 118] width 138 height 20
drag, startPoint x: 505, startPoint y: 220, endPoint x: 506, endPoint y: 230, distance: 10.6
click at [504, 220] on button "3 . integral" at bounding box center [450, 214] width 156 height 37
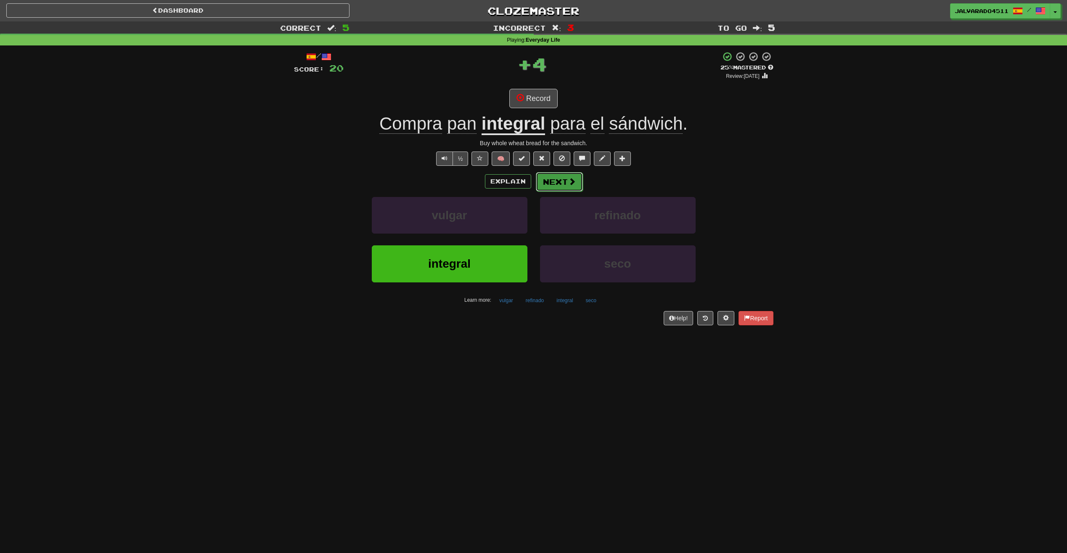
click at [544, 184] on button "Next" at bounding box center [559, 181] width 47 height 19
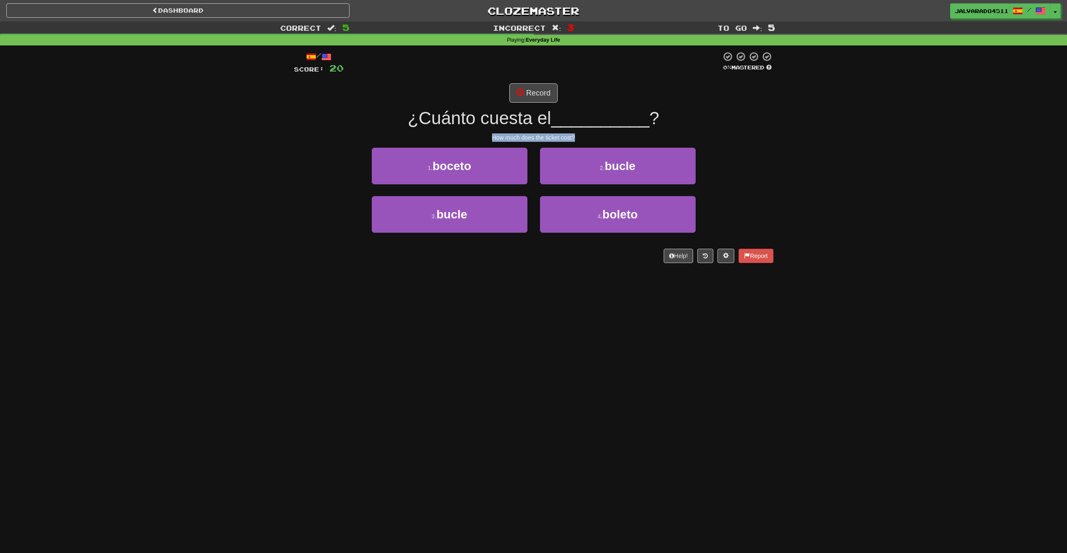
drag, startPoint x: 493, startPoint y: 138, endPoint x: 575, endPoint y: 137, distance: 82.0
click at [575, 137] on div "How much does the ticket cost?" at bounding box center [533, 137] width 479 height 8
drag, startPoint x: 575, startPoint y: 137, endPoint x: 533, endPoint y: 137, distance: 42.1
click at [533, 137] on div "How much does the ticket cost?" at bounding box center [533, 137] width 479 height 8
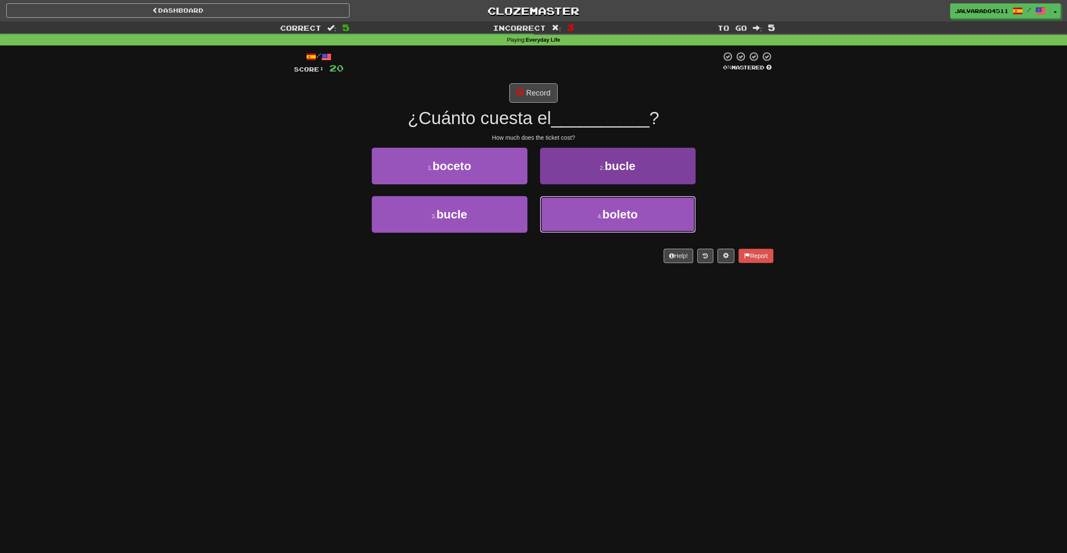
click at [617, 222] on button "4 . boleto" at bounding box center [618, 214] width 156 height 37
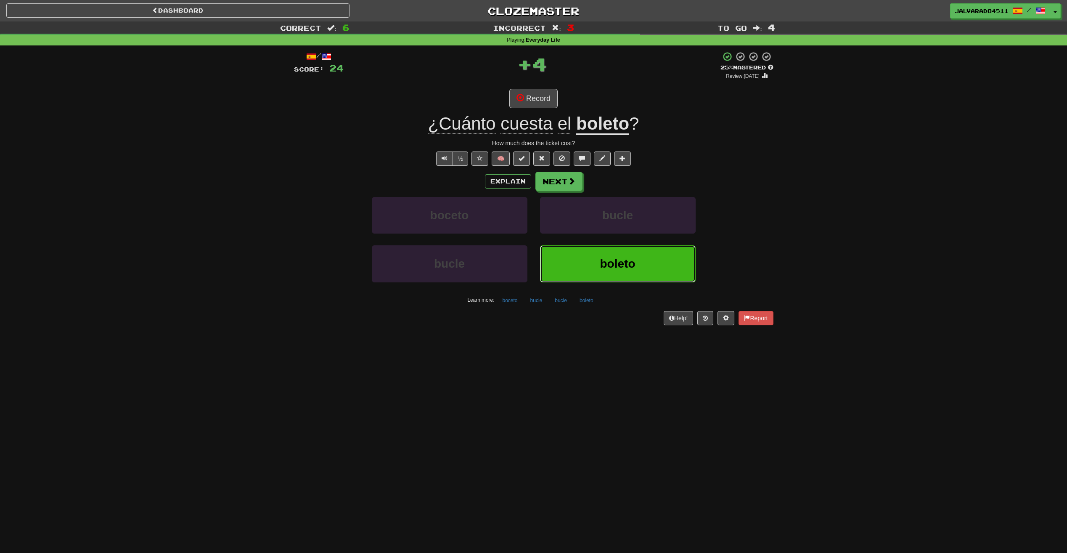
click at [610, 275] on button "boleto" at bounding box center [618, 263] width 156 height 37
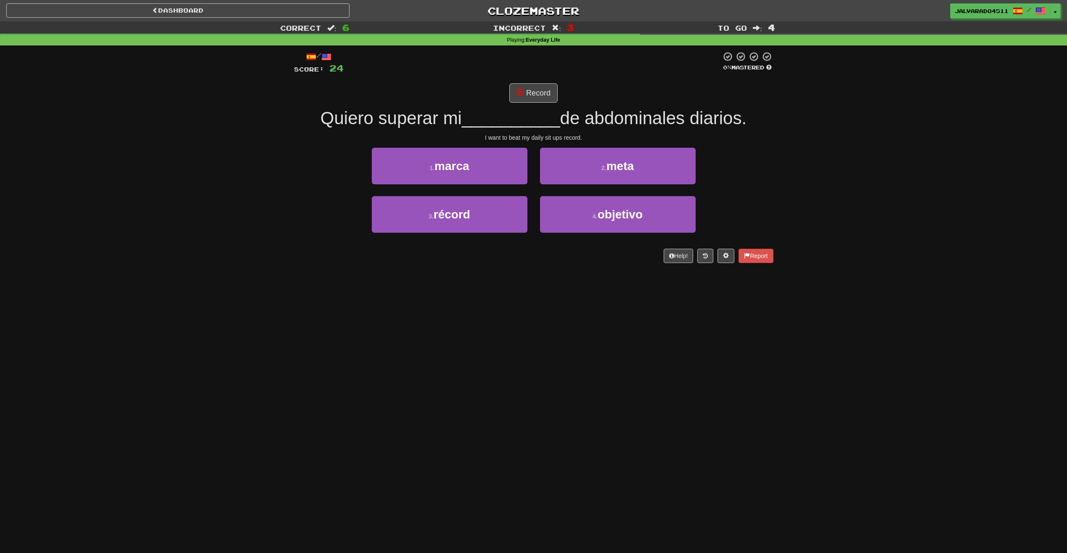
drag, startPoint x: 313, startPoint y: 124, endPoint x: 764, endPoint y: 119, distance: 450.9
click at [764, 119] on div "Quiero superar mi __________ de abdominales diarios." at bounding box center [533, 118] width 479 height 23
click at [482, 130] on div "/ Score: 24 0 % Mastered Record Quiero superar mi __________ de abdominales dia…" at bounding box center [533, 157] width 479 height 212
drag, startPoint x: 482, startPoint y: 138, endPoint x: 599, endPoint y: 135, distance: 117.4
click at [599, 135] on div "I want to beat my daily sit ups record." at bounding box center [533, 137] width 479 height 8
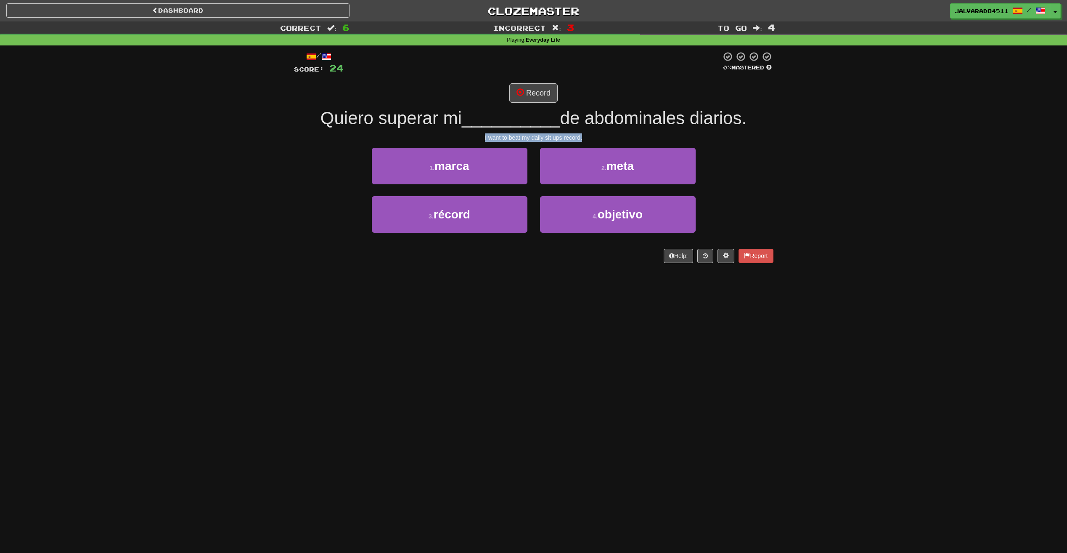
drag, startPoint x: 599, startPoint y: 135, endPoint x: 532, endPoint y: 135, distance: 66.9
click at [532, 135] on div "I want to beat my daily sit ups record." at bounding box center [533, 137] width 479 height 8
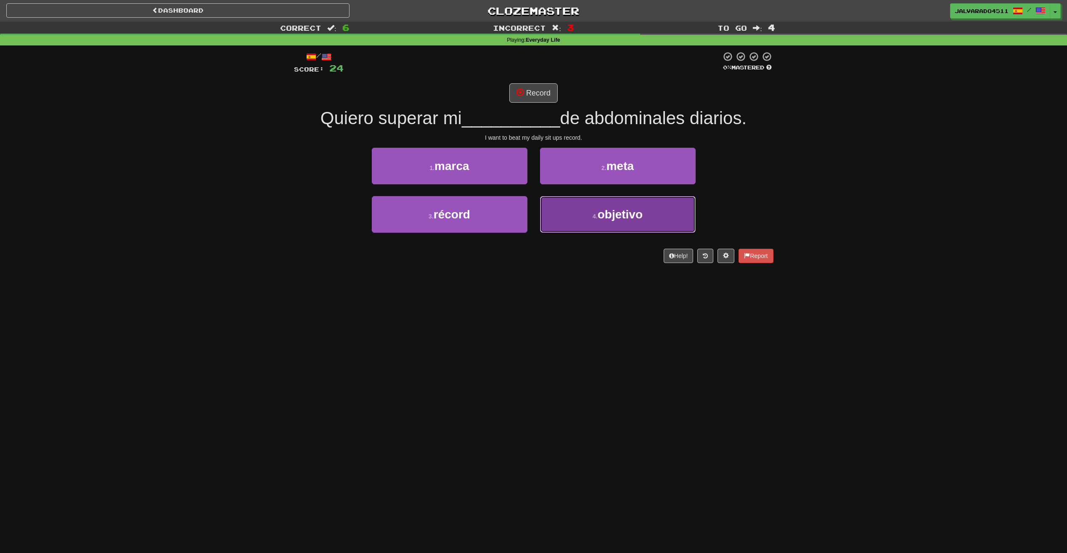
click at [610, 214] on span "objetivo" at bounding box center [620, 214] width 45 height 13
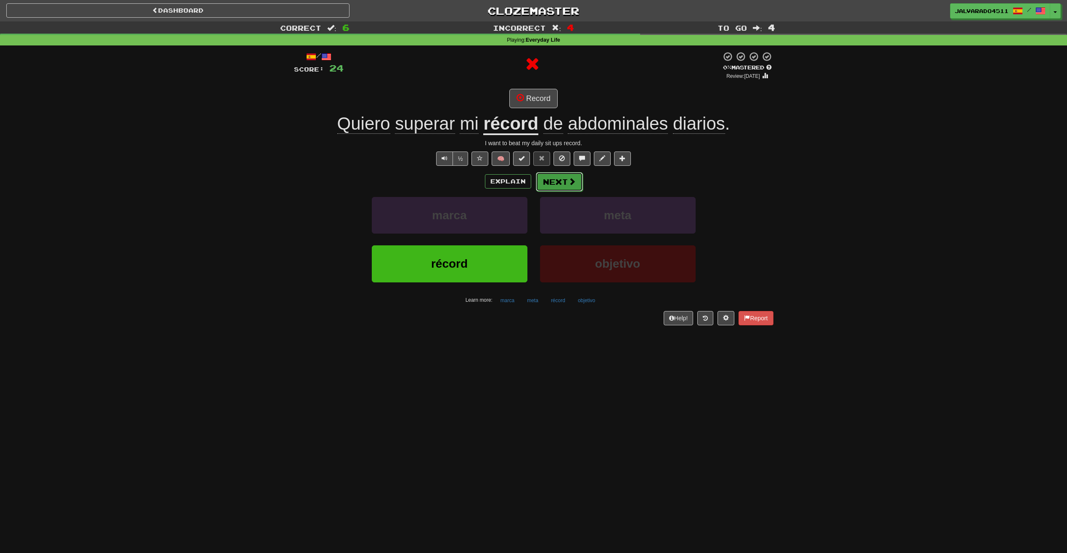
click at [564, 181] on button "Next" at bounding box center [559, 181] width 47 height 19
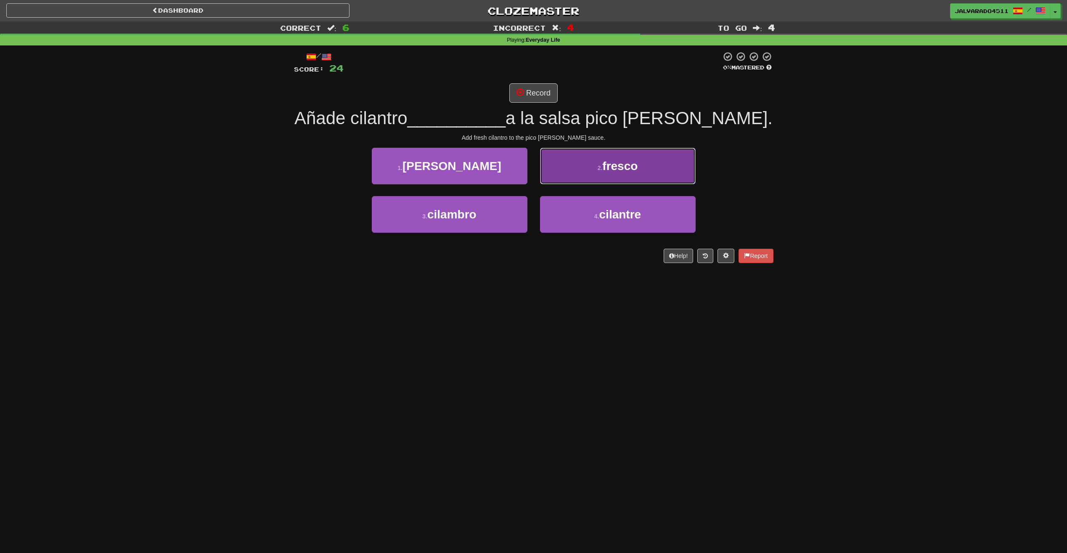
click at [603, 170] on span "fresco" at bounding box center [619, 165] width 35 height 13
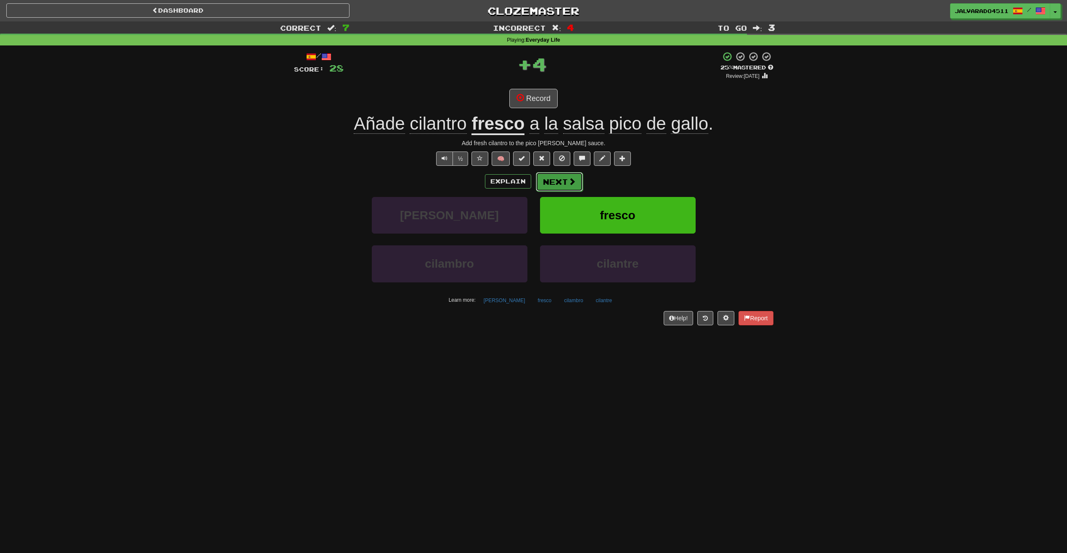
click at [564, 181] on button "Next" at bounding box center [559, 181] width 47 height 19
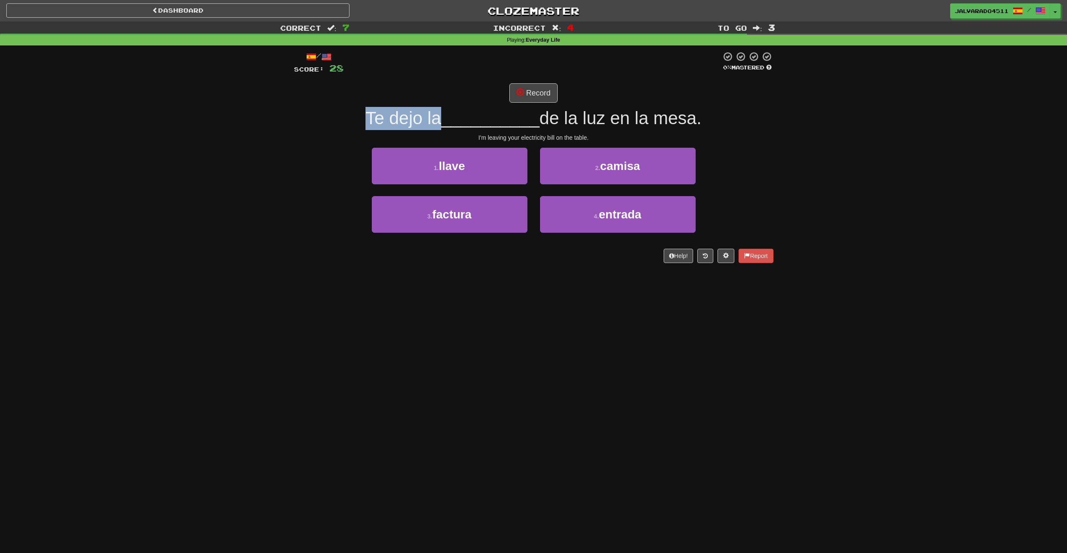
drag, startPoint x: 361, startPoint y: 117, endPoint x: 434, endPoint y: 108, distance: 73.3
click at [434, 108] on div "Te dejo la __________ de la luz en la mesa." at bounding box center [533, 118] width 479 height 23
drag, startPoint x: 434, startPoint y: 108, endPoint x: 387, endPoint y: 130, distance: 51.7
click at [387, 130] on div "/ Score: 28 0 % Mastered Record Te dejo la __________ de la luz en la mesa. I'm…" at bounding box center [533, 157] width 479 height 212
drag, startPoint x: 473, startPoint y: 135, endPoint x: 602, endPoint y: 132, distance: 129.6
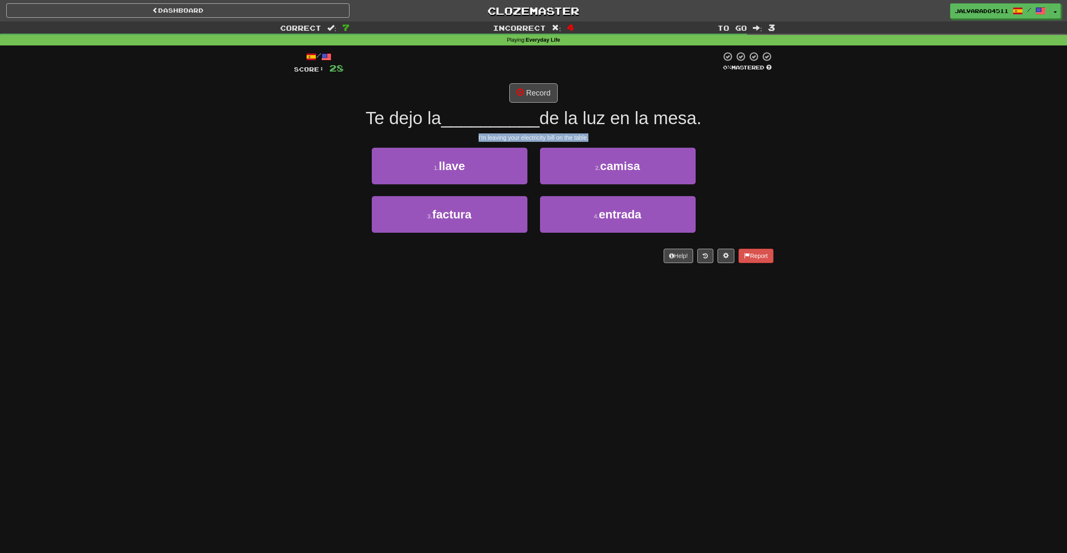
click at [602, 132] on div "/ Score: 28 0 % Mastered Record Te dejo la __________ de la luz en la mesa. I'm…" at bounding box center [533, 157] width 479 height 212
drag, startPoint x: 602, startPoint y: 132, endPoint x: 560, endPoint y: 136, distance: 42.2
click at [560, 136] on div "I'm leaving your electricity bill on the table." at bounding box center [533, 137] width 479 height 8
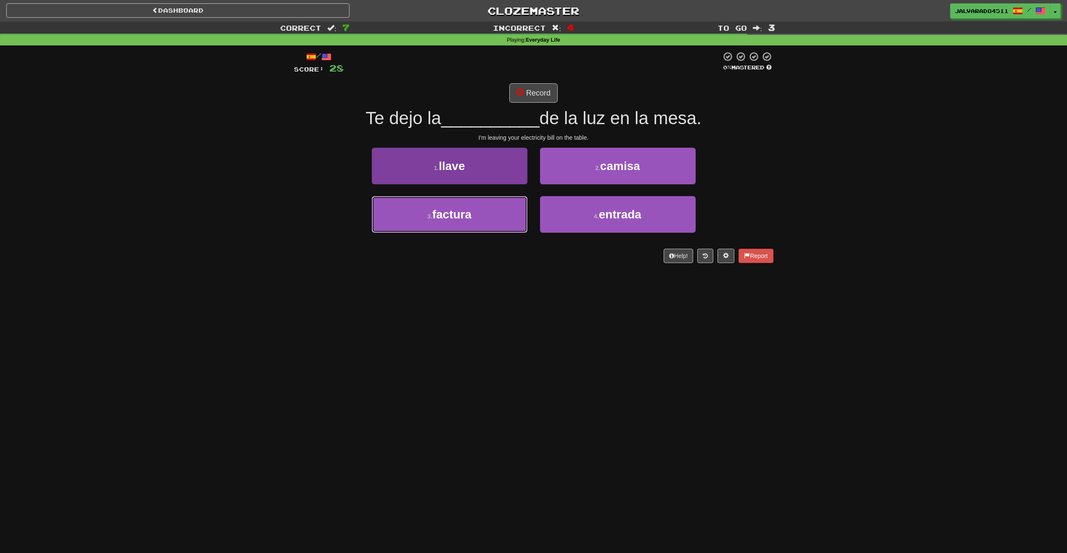
click at [496, 215] on button "3 . factura" at bounding box center [450, 214] width 156 height 37
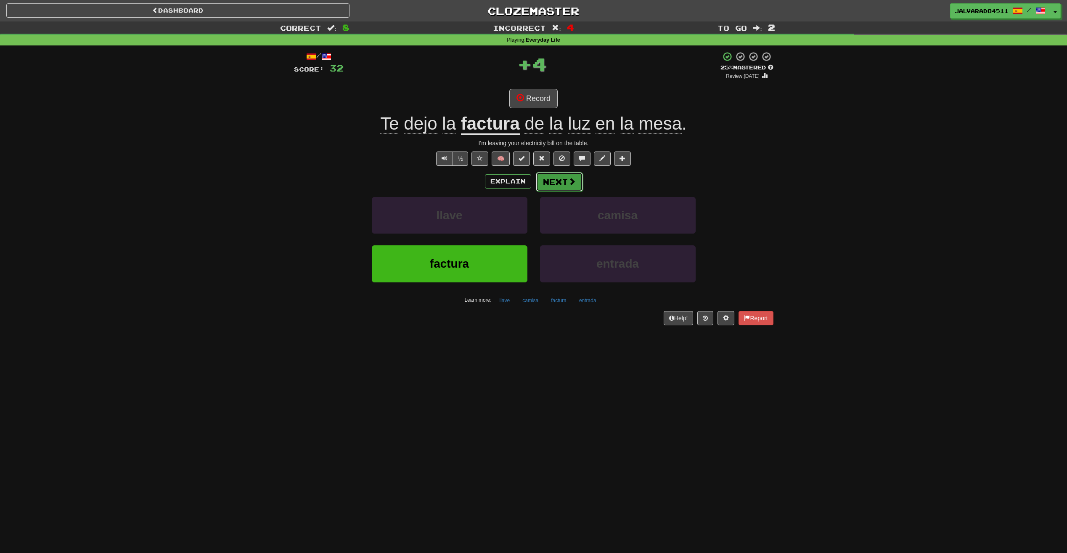
click at [561, 181] on button "Next" at bounding box center [559, 181] width 47 height 19
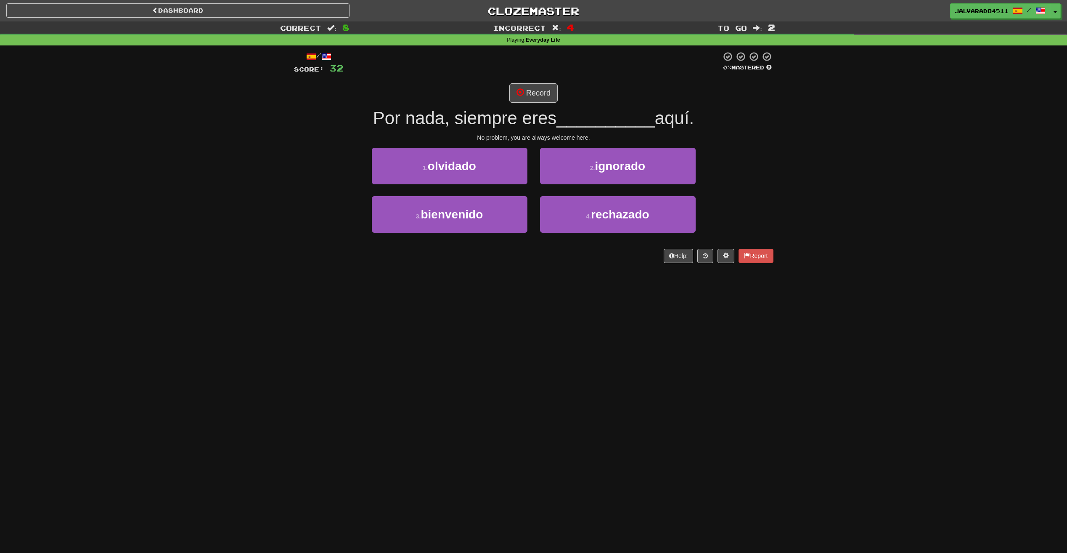
drag, startPoint x: 363, startPoint y: 133, endPoint x: 166, endPoint y: 156, distance: 199.1
click at [166, 157] on div "Correct : 8 Incorrect : 4 To go : 2 Playing : Everyday Life / Score: 32 0 % Mas…" at bounding box center [533, 147] width 1067 height 253
drag, startPoint x: 482, startPoint y: 204, endPoint x: 485, endPoint y: 209, distance: 6.4
click at [485, 209] on button "3 . bienvenido" at bounding box center [450, 214] width 156 height 37
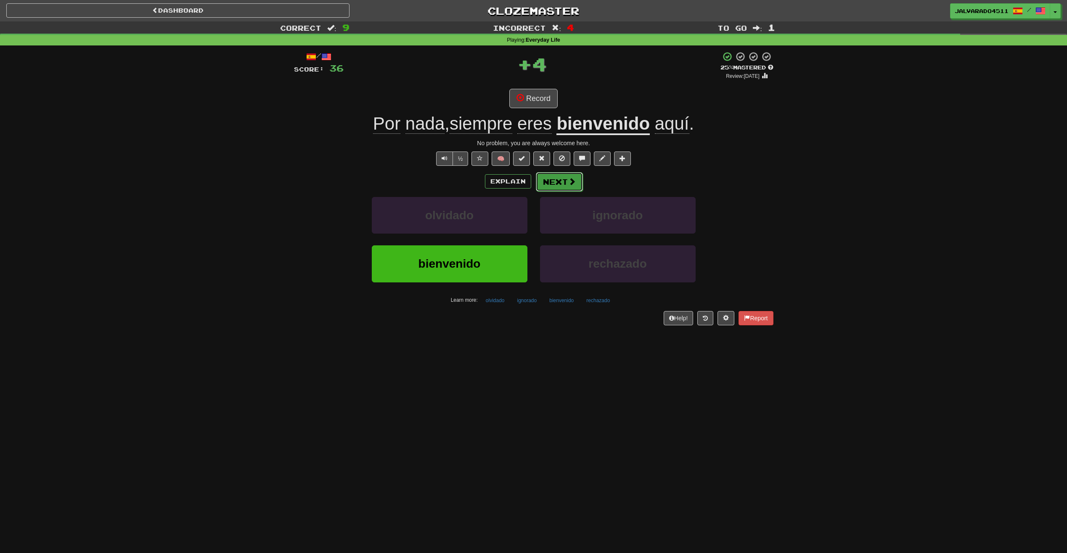
click at [548, 183] on button "Next" at bounding box center [559, 181] width 47 height 19
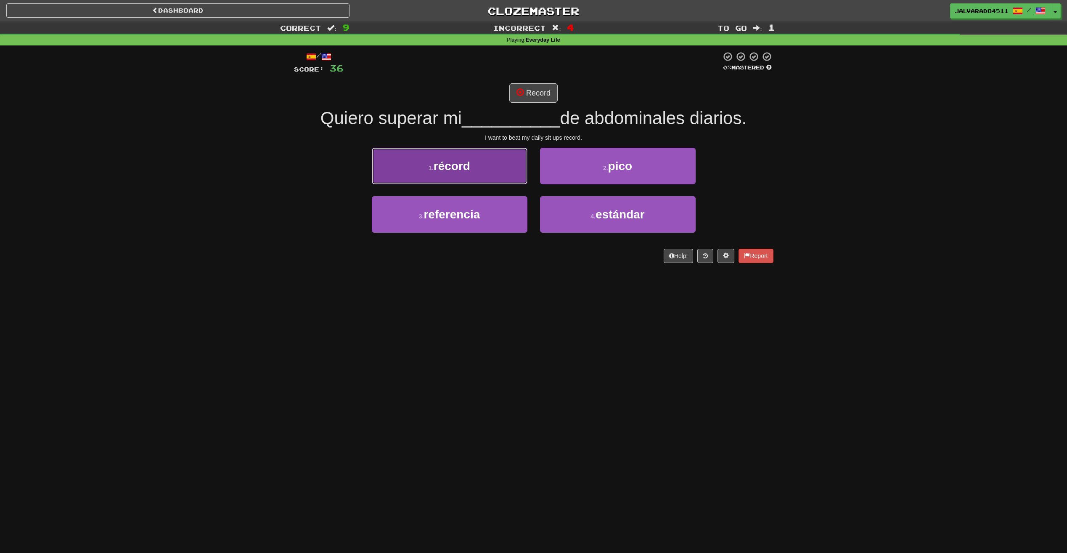
click at [429, 166] on small "1 ." at bounding box center [431, 167] width 5 height 7
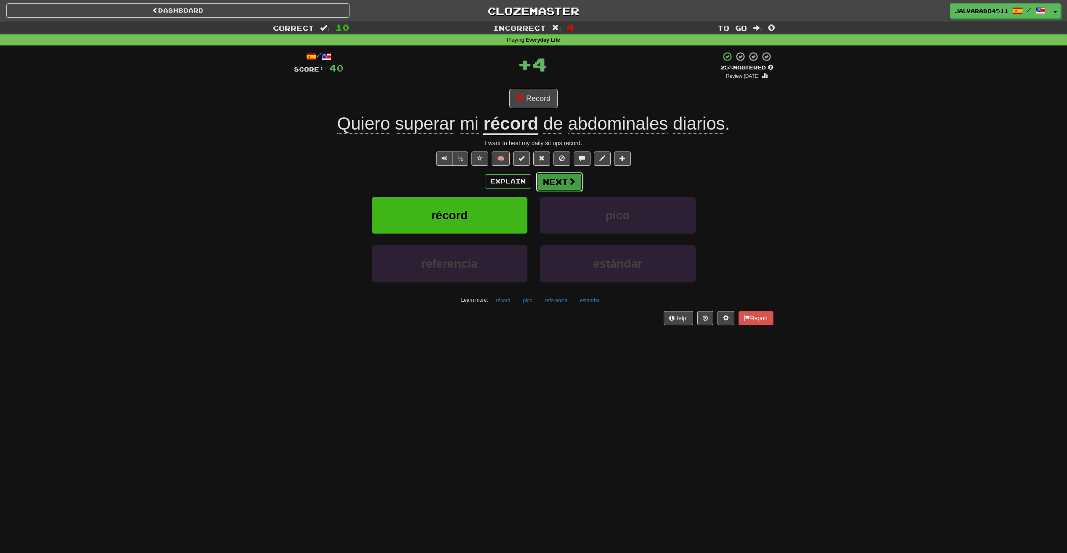
click at [557, 182] on button "Next" at bounding box center [559, 181] width 47 height 19
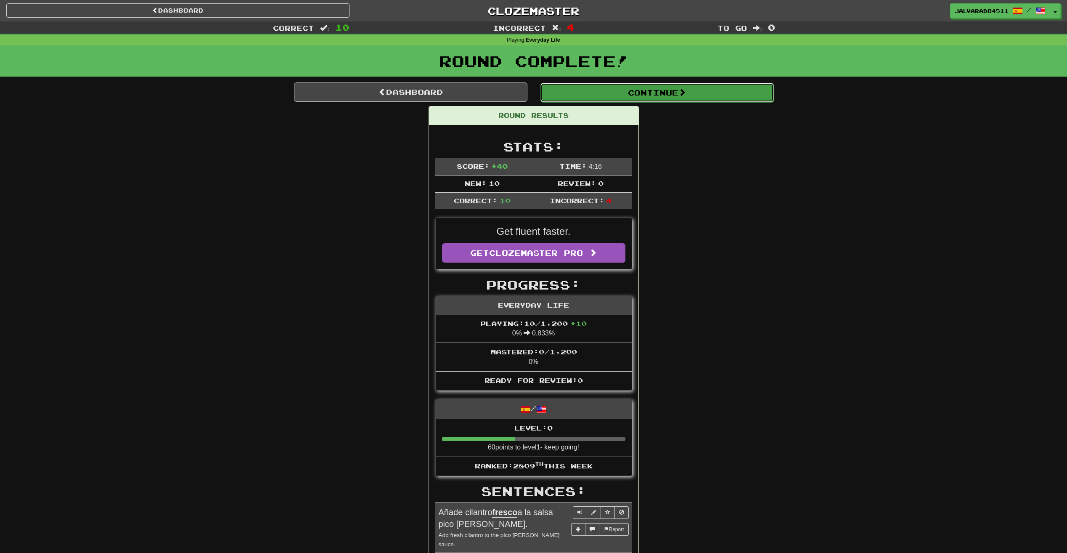
click at [654, 88] on button "Continue" at bounding box center [656, 92] width 233 height 19
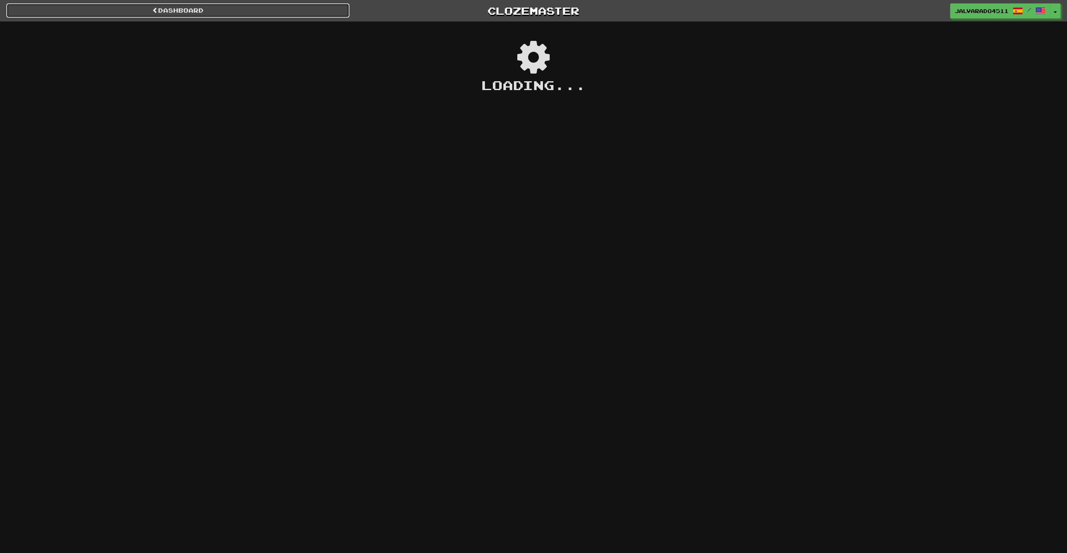
click at [163, 11] on link "Dashboard" at bounding box center [177, 10] width 343 height 14
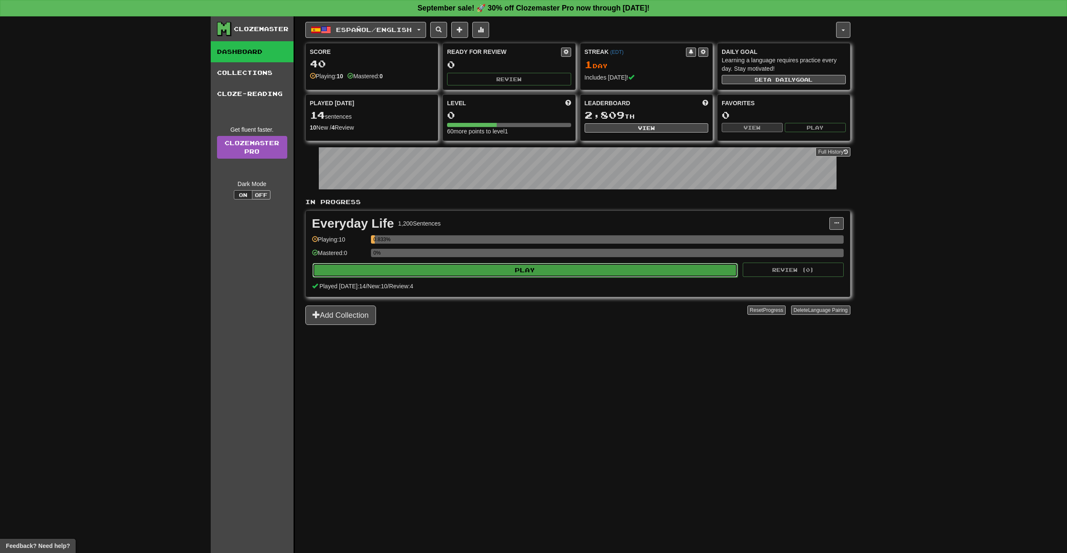
click at [379, 271] on button "Play" at bounding box center [525, 270] width 426 height 14
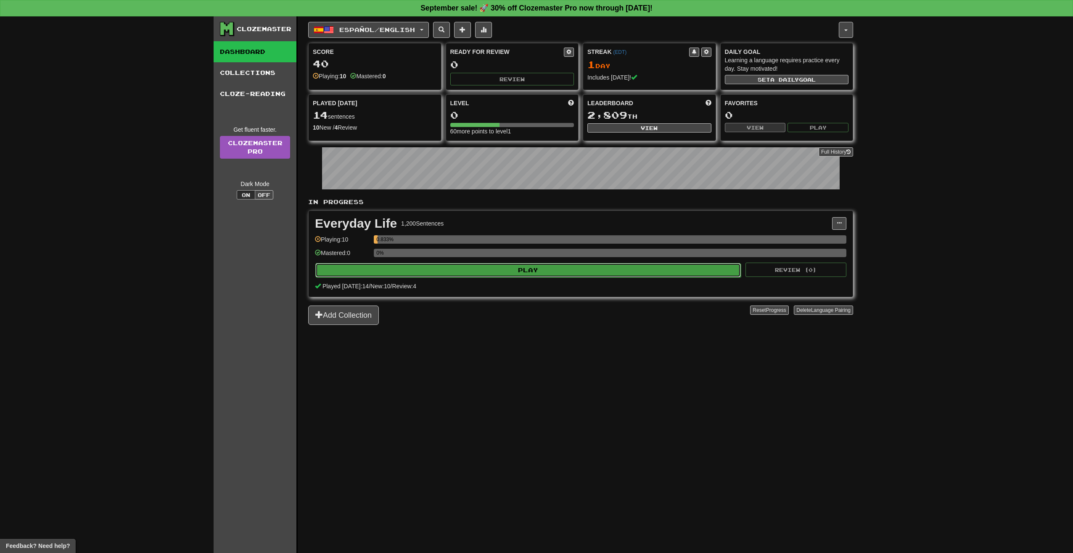
select select "**"
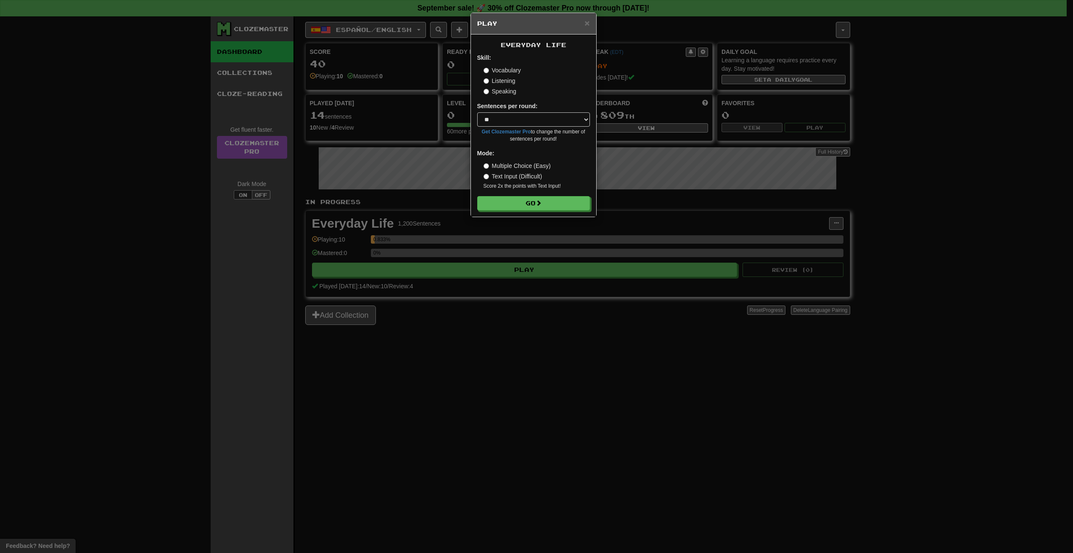
click at [501, 89] on label "Speaking" at bounding box center [500, 91] width 33 height 8
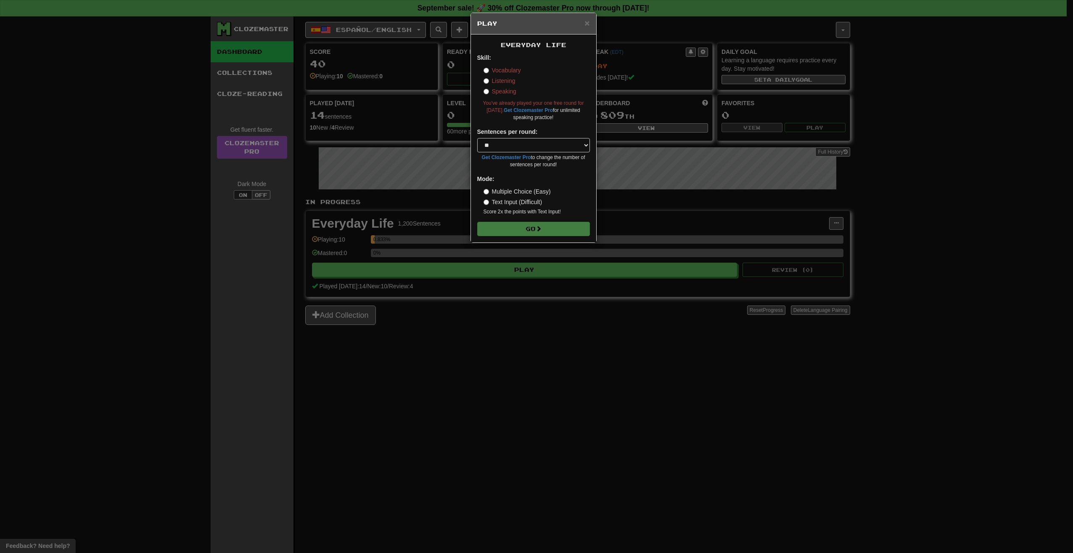
click at [495, 71] on label "Vocabulary" at bounding box center [502, 70] width 37 height 8
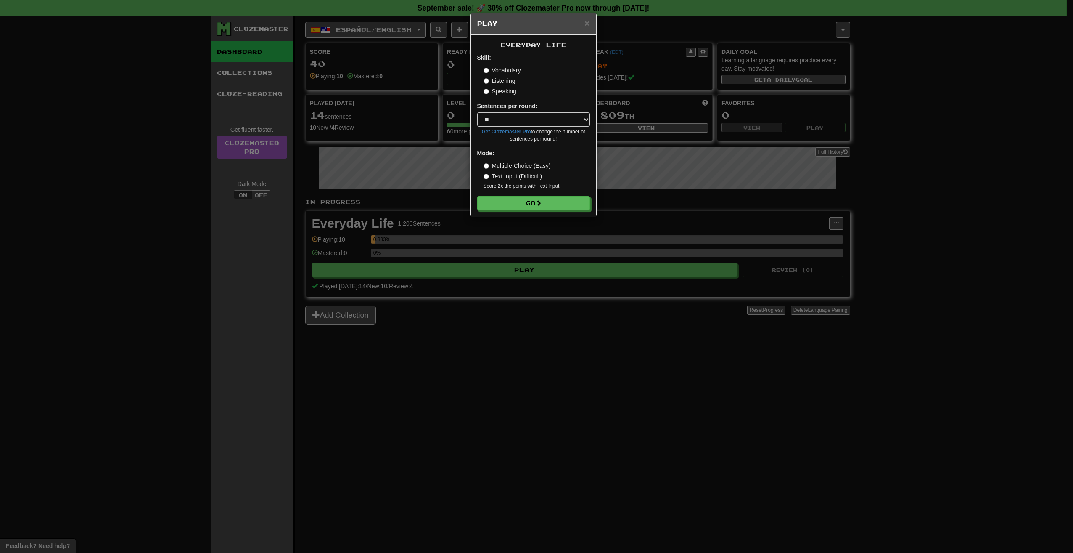
click at [503, 84] on label "Listening" at bounding box center [500, 81] width 32 height 8
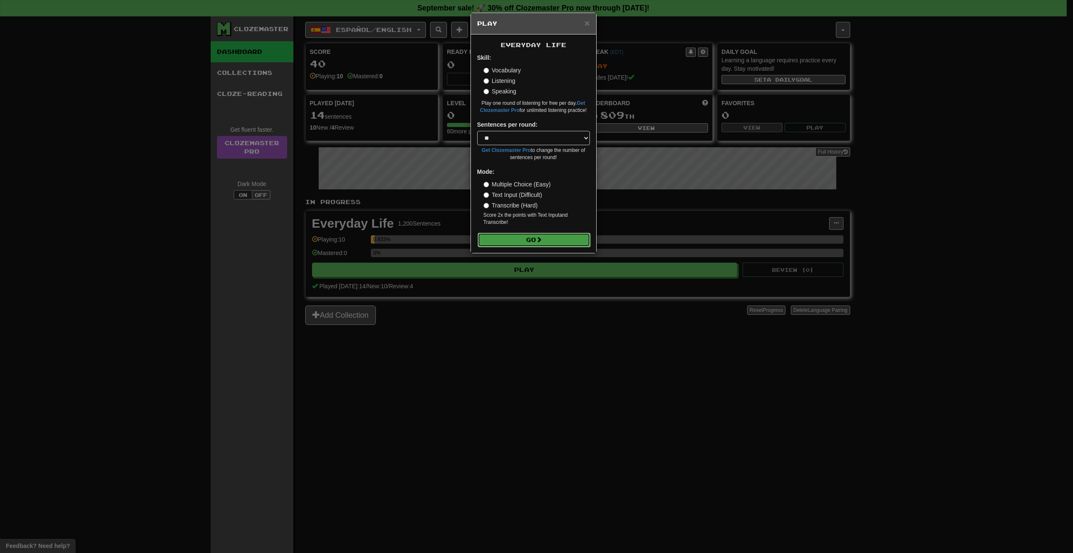
click at [509, 238] on button "Go" at bounding box center [534, 240] width 113 height 14
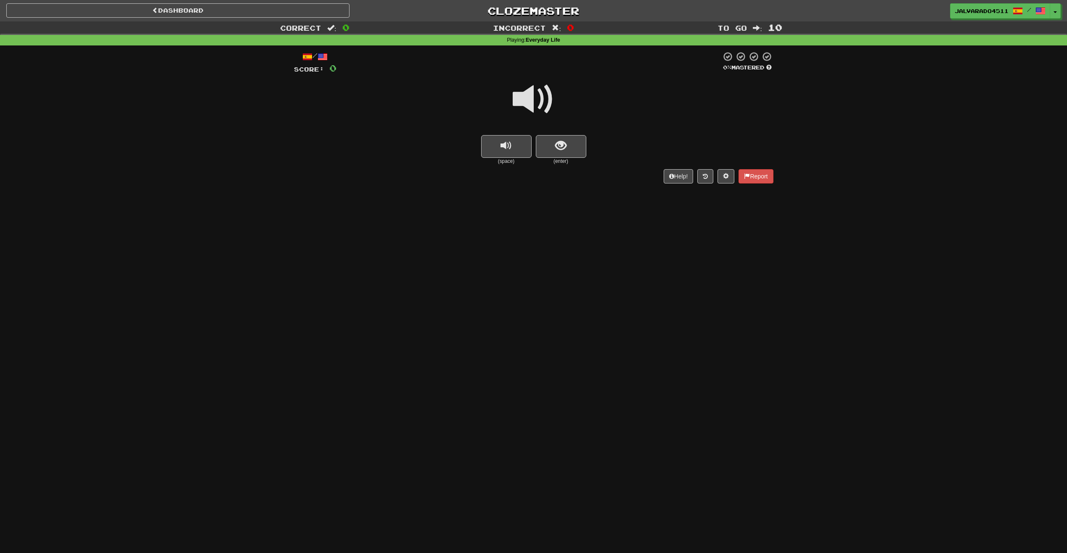
click at [513, 93] on span at bounding box center [534, 99] width 42 height 42
click at [562, 149] on span "show sentence" at bounding box center [560, 145] width 11 height 11
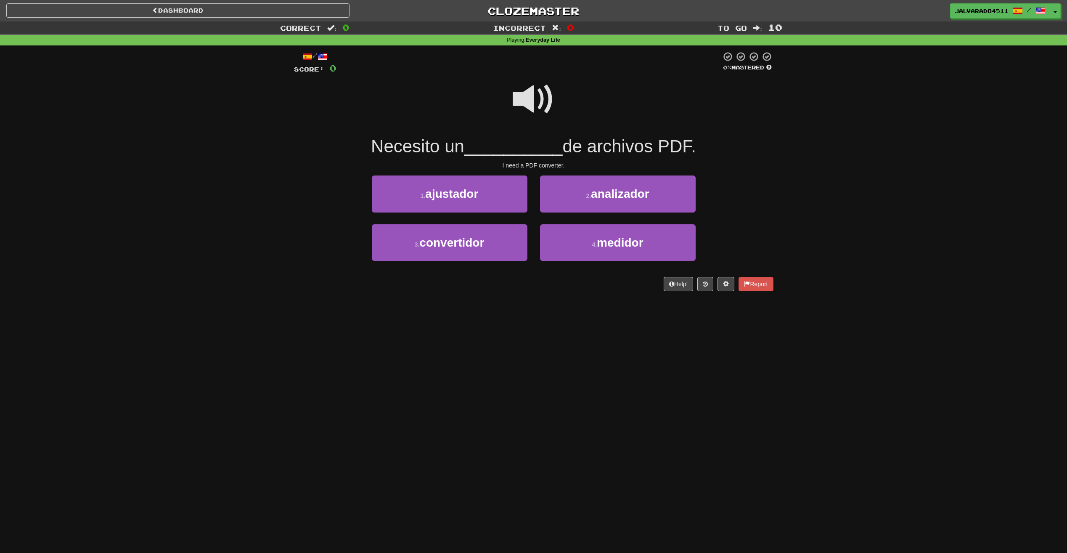
click at [526, 103] on span at bounding box center [534, 99] width 42 height 42
click at [479, 240] on span "convertidor" at bounding box center [451, 242] width 65 height 13
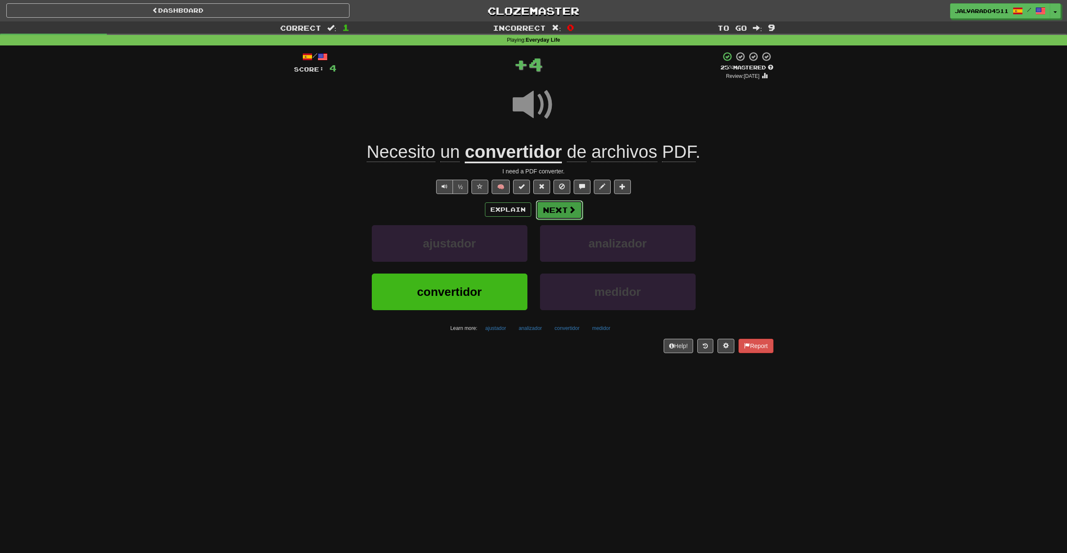
click at [559, 215] on button "Next" at bounding box center [559, 209] width 47 height 19
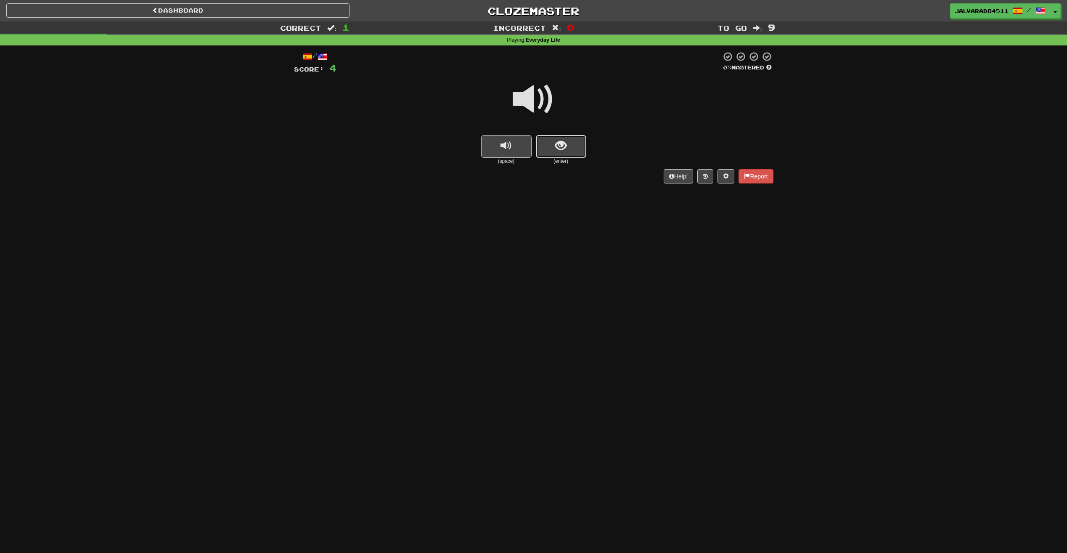
click at [566, 141] on span "show sentence" at bounding box center [560, 145] width 11 height 11
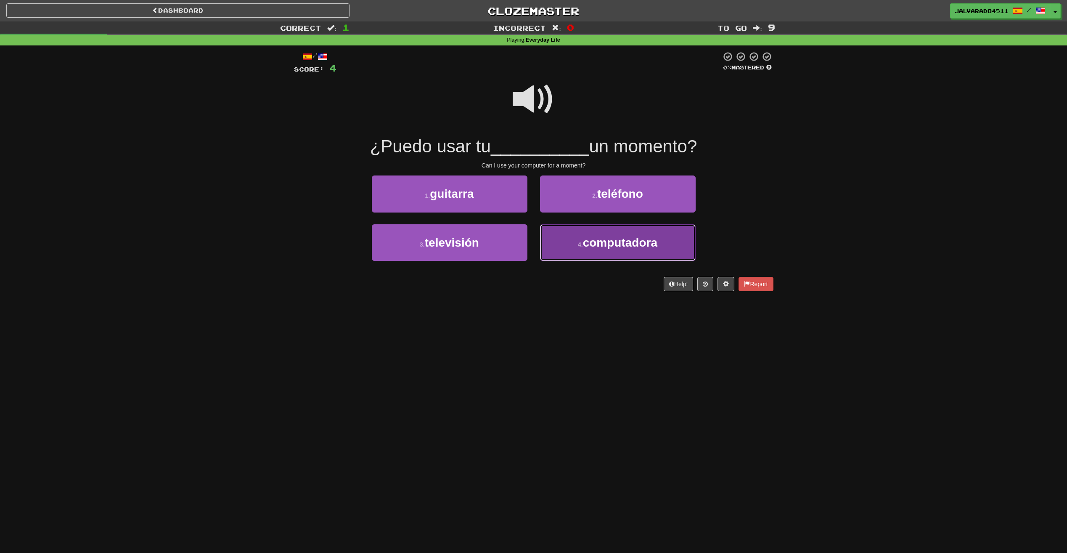
click at [570, 249] on button "4 . computadora" at bounding box center [618, 242] width 156 height 37
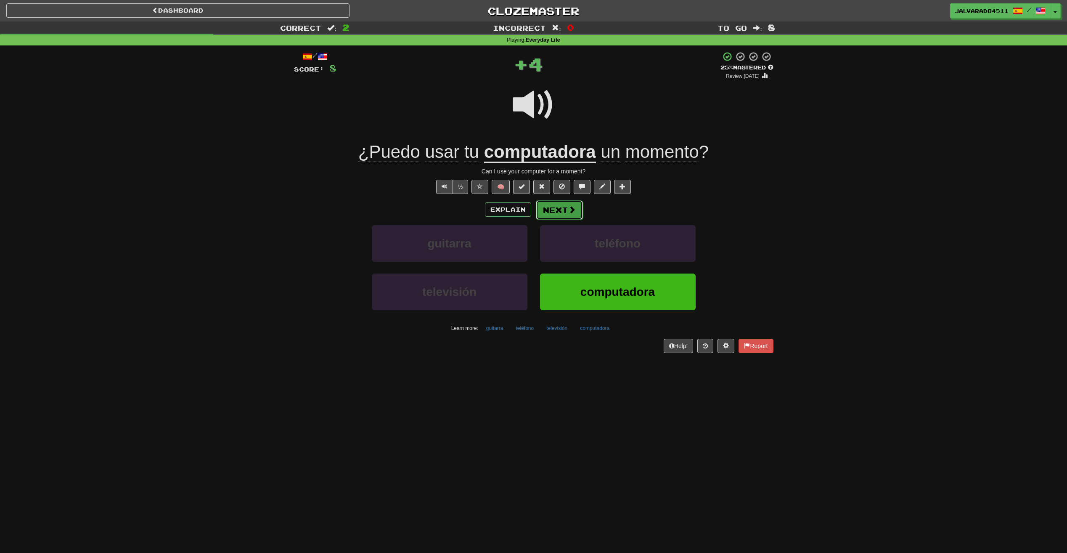
click at [553, 212] on button "Next" at bounding box center [559, 209] width 47 height 19
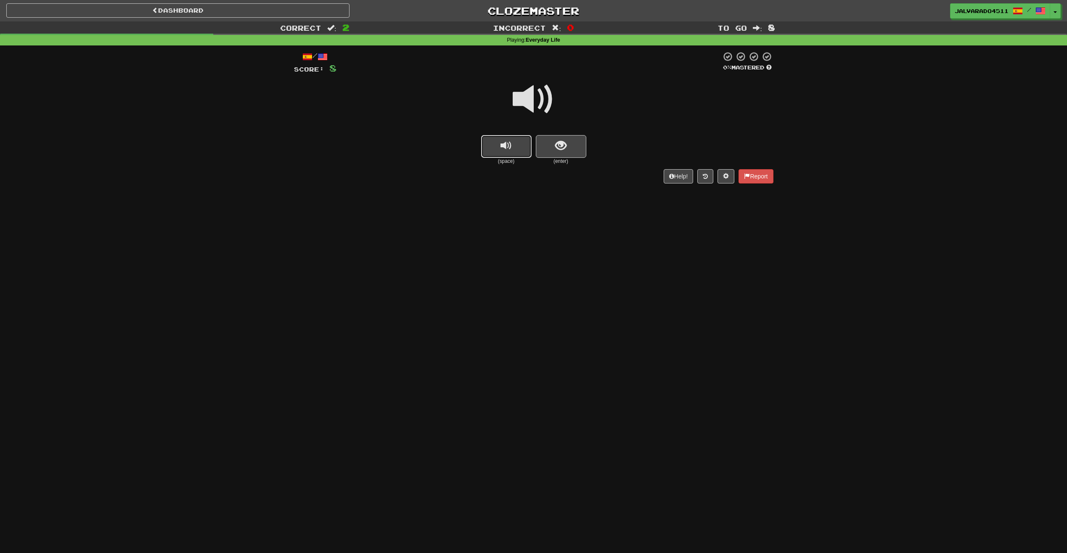
click at [502, 151] on span "replay audio" at bounding box center [506, 145] width 11 height 11
click at [577, 142] on button "show sentence" at bounding box center [561, 146] width 50 height 23
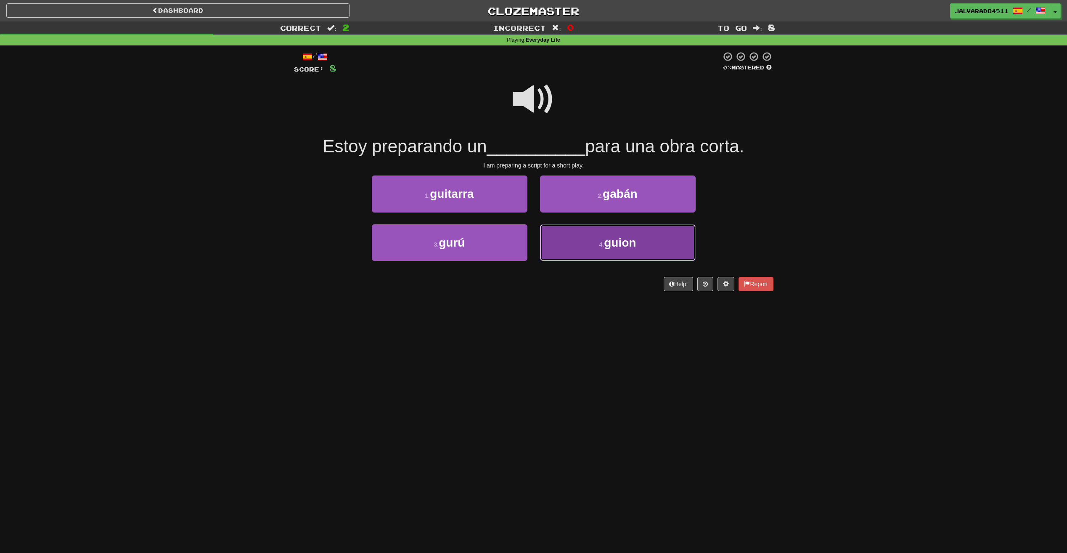
click at [621, 245] on span "guion" at bounding box center [620, 242] width 32 height 13
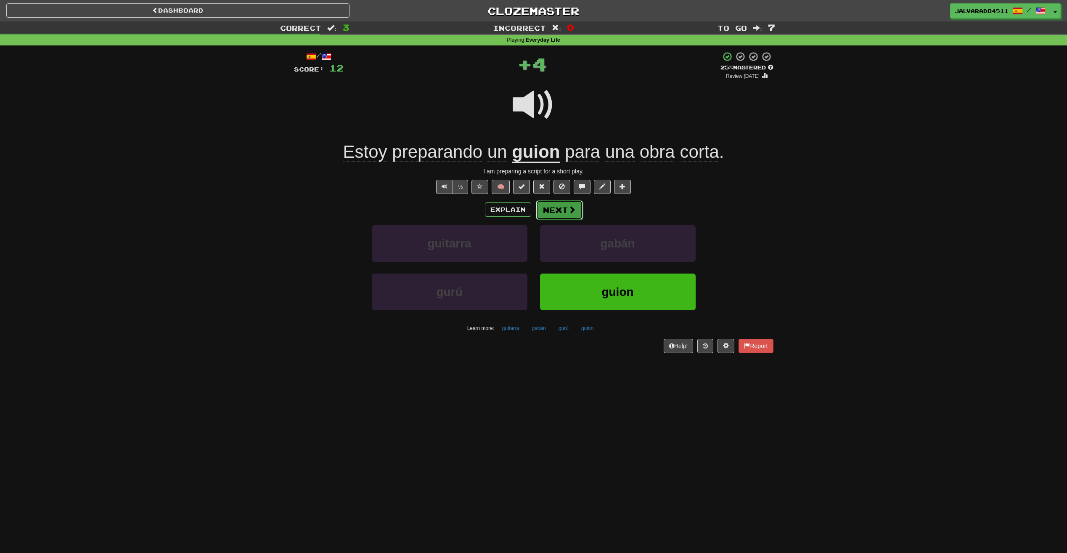
click at [556, 218] on button "Next" at bounding box center [559, 209] width 47 height 19
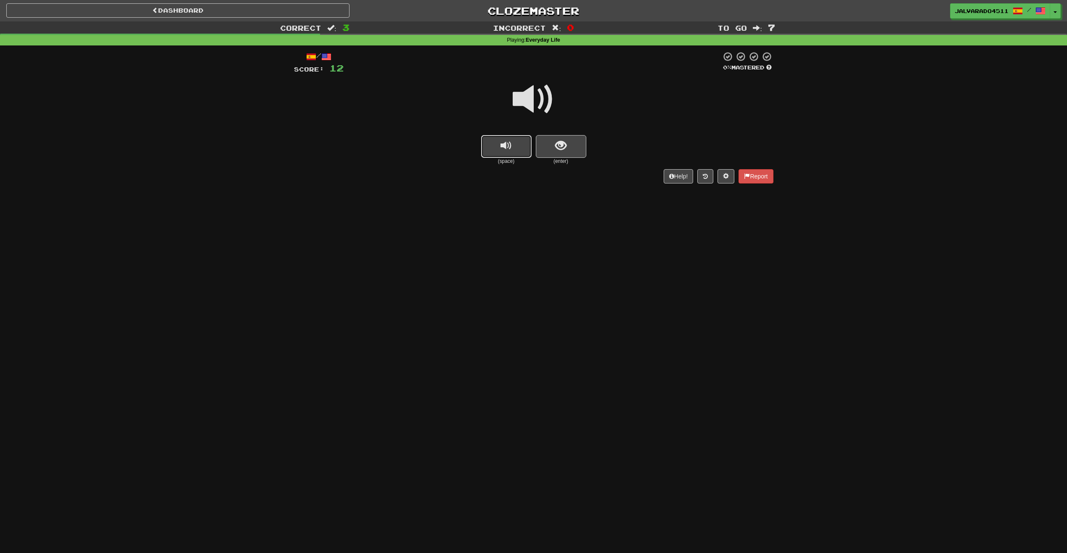
click at [509, 155] on button "replay audio" at bounding box center [506, 146] width 50 height 23
click at [563, 145] on span "show sentence" at bounding box center [560, 145] width 11 height 11
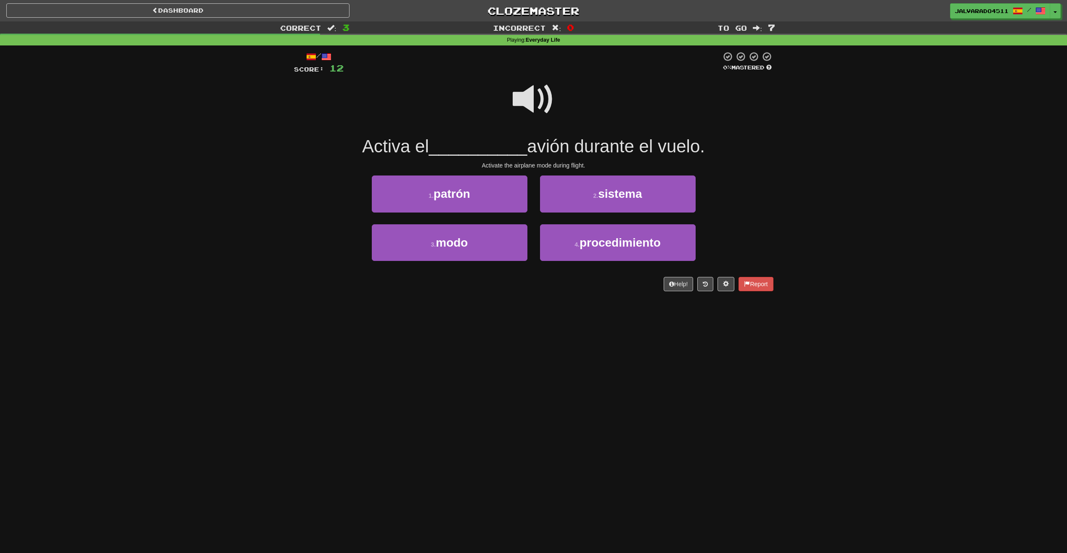
click at [523, 97] on span at bounding box center [534, 99] width 42 height 42
click at [476, 252] on button "3 . modo" at bounding box center [450, 242] width 156 height 37
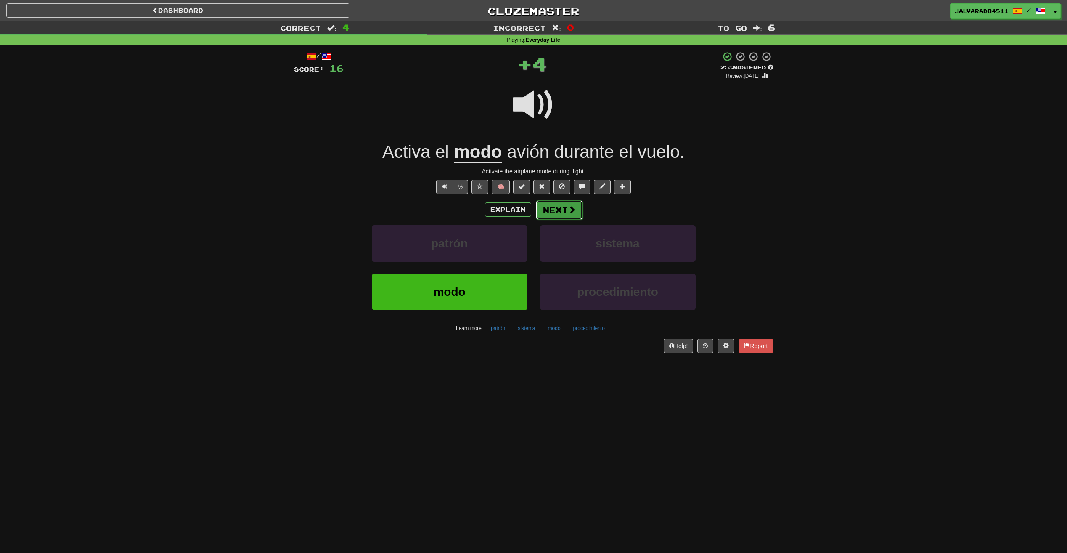
click at [547, 203] on button "Next" at bounding box center [559, 209] width 47 height 19
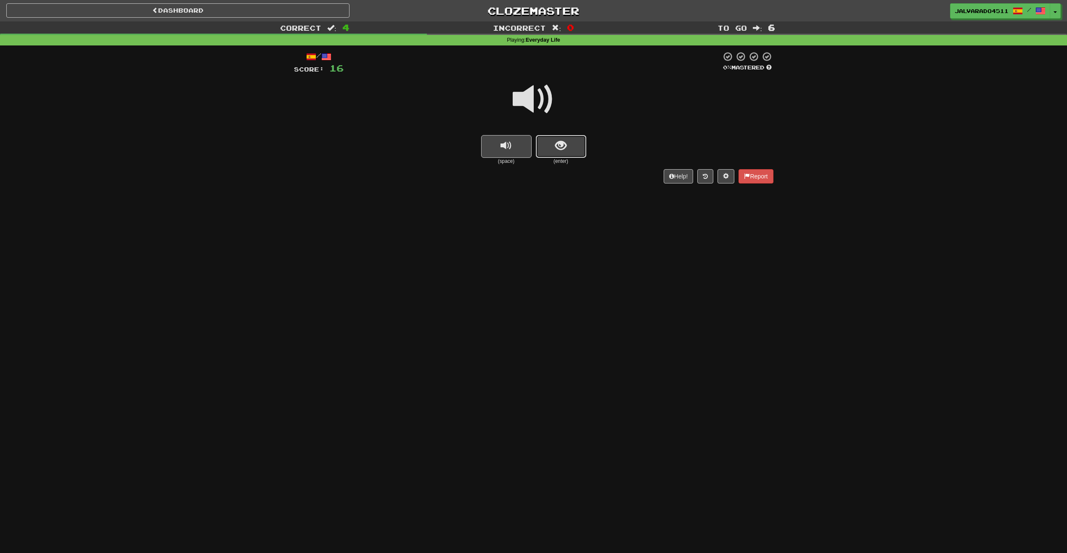
click at [554, 147] on button "show sentence" at bounding box center [561, 146] width 50 height 23
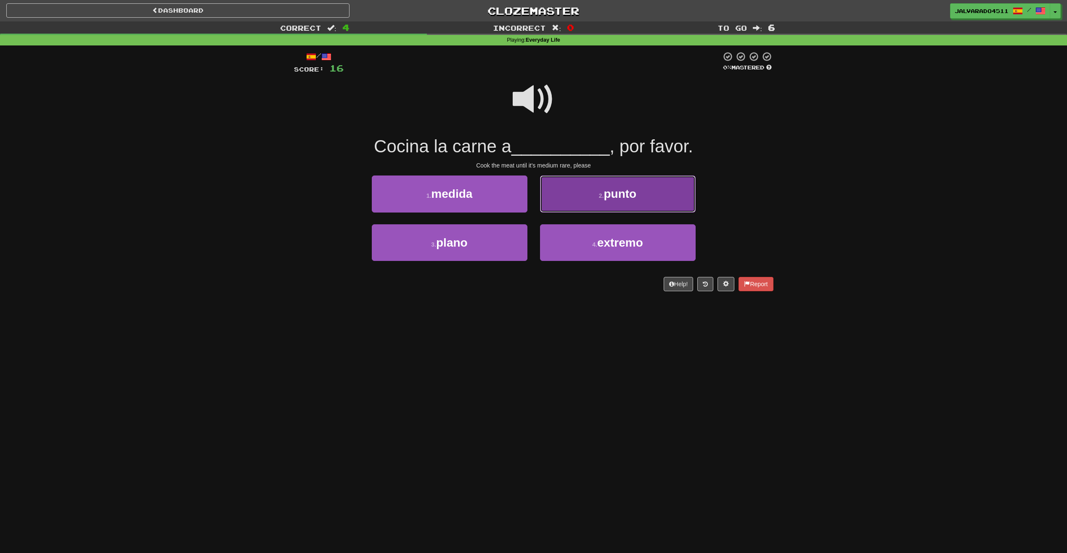
click at [636, 200] on span "punto" at bounding box center [620, 193] width 33 height 13
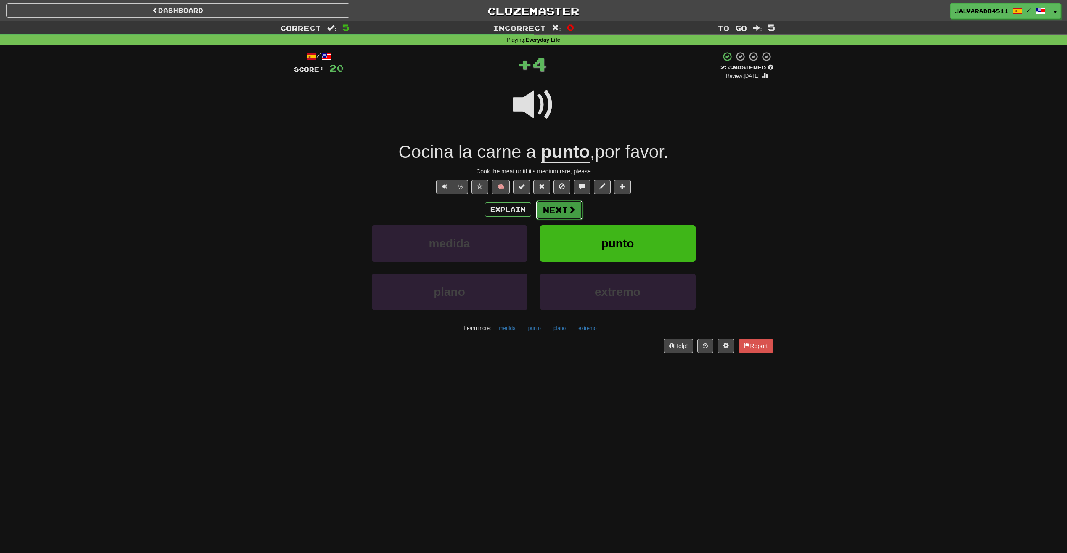
click at [559, 217] on button "Next" at bounding box center [559, 209] width 47 height 19
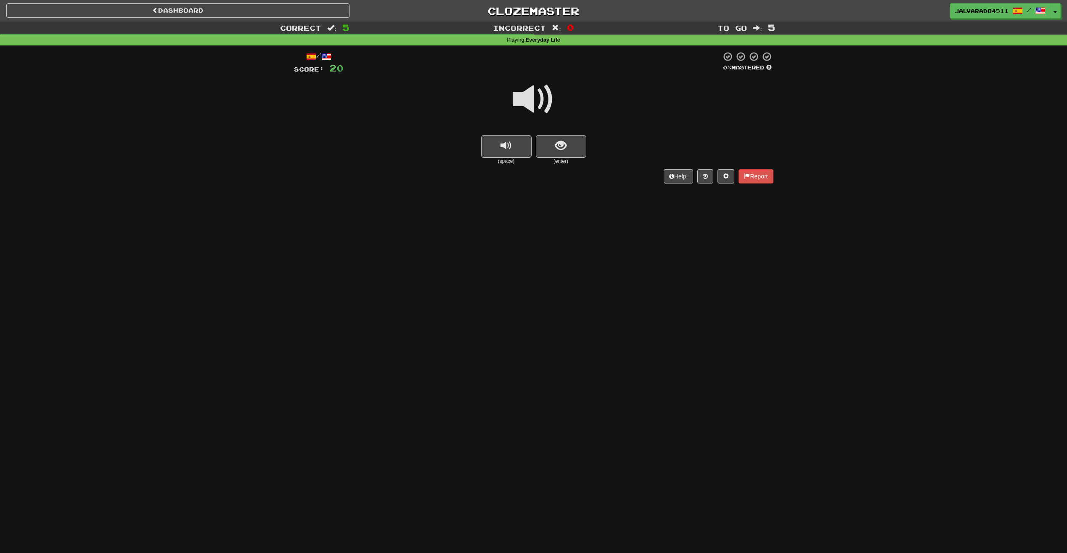
click at [538, 100] on span at bounding box center [534, 99] width 42 height 42
click at [558, 148] on span "show sentence" at bounding box center [560, 145] width 11 height 11
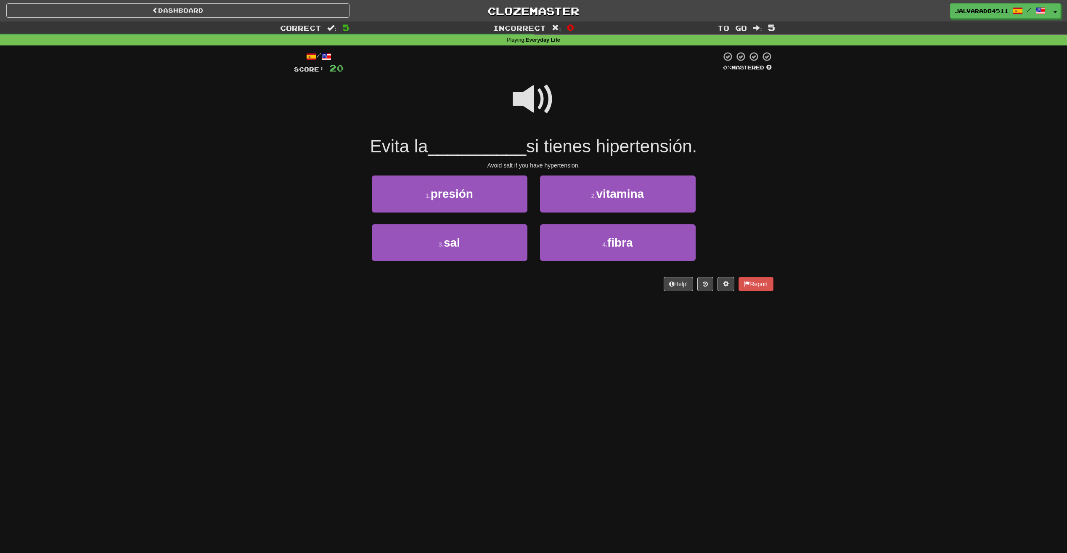
click at [533, 91] on span at bounding box center [534, 99] width 42 height 42
click at [538, 96] on span at bounding box center [534, 99] width 42 height 42
click at [427, 233] on button "3 . sal" at bounding box center [450, 242] width 156 height 37
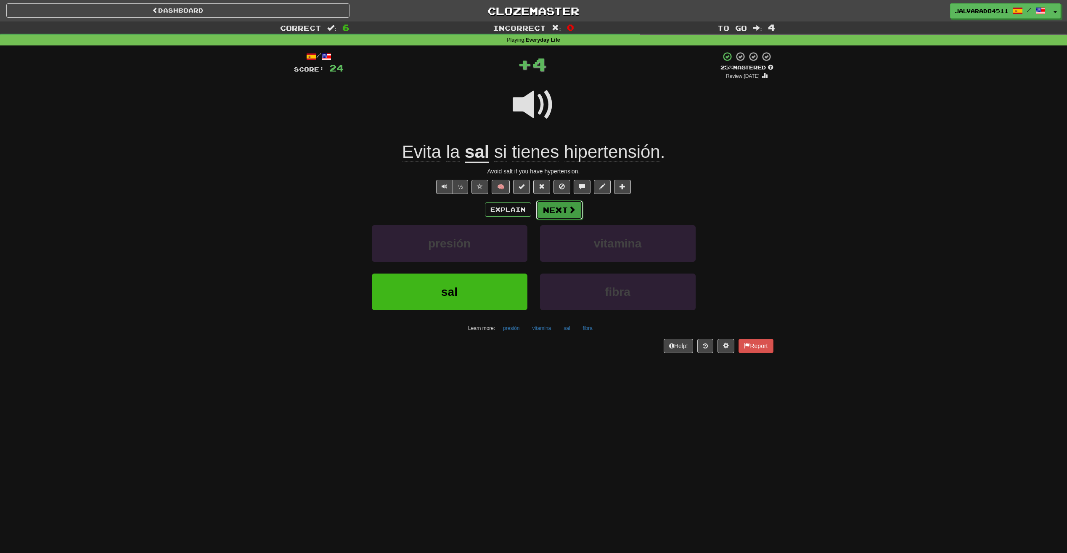
click at [571, 206] on span at bounding box center [572, 210] width 8 height 8
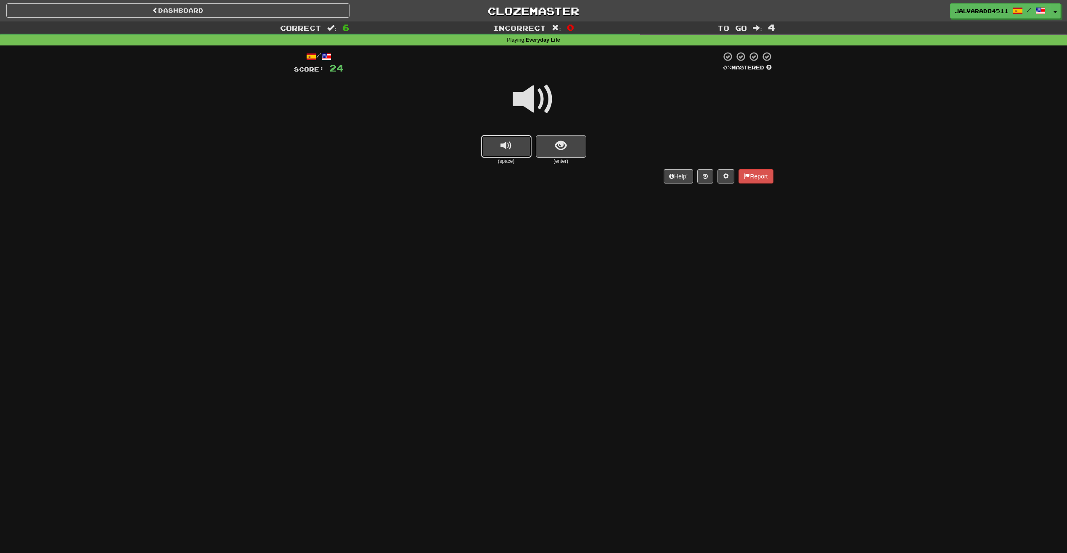
click at [496, 145] on button "replay audio" at bounding box center [506, 146] width 50 height 23
click at [561, 148] on span "show sentence" at bounding box center [560, 145] width 11 height 11
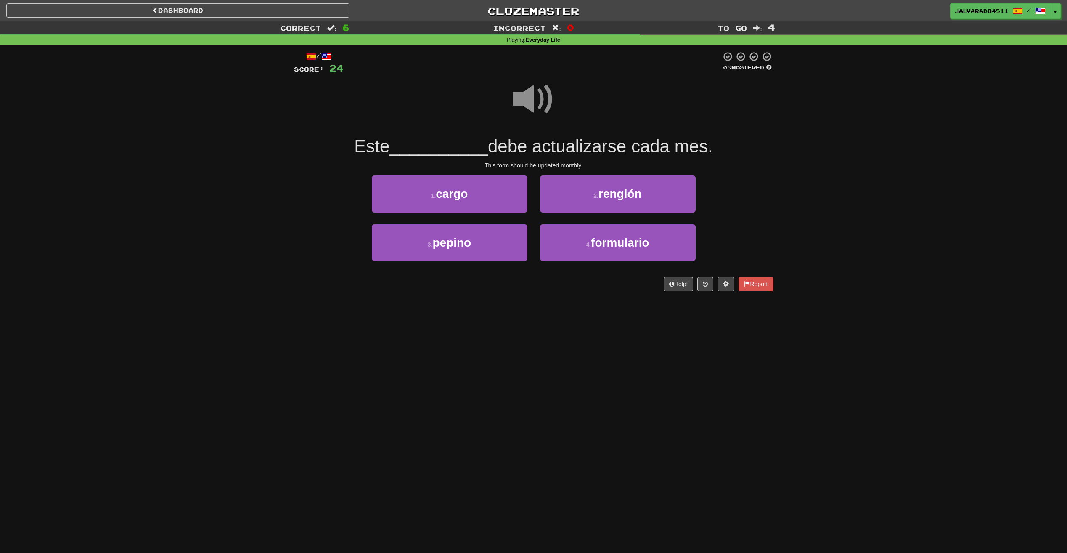
click at [530, 98] on span at bounding box center [534, 99] width 42 height 42
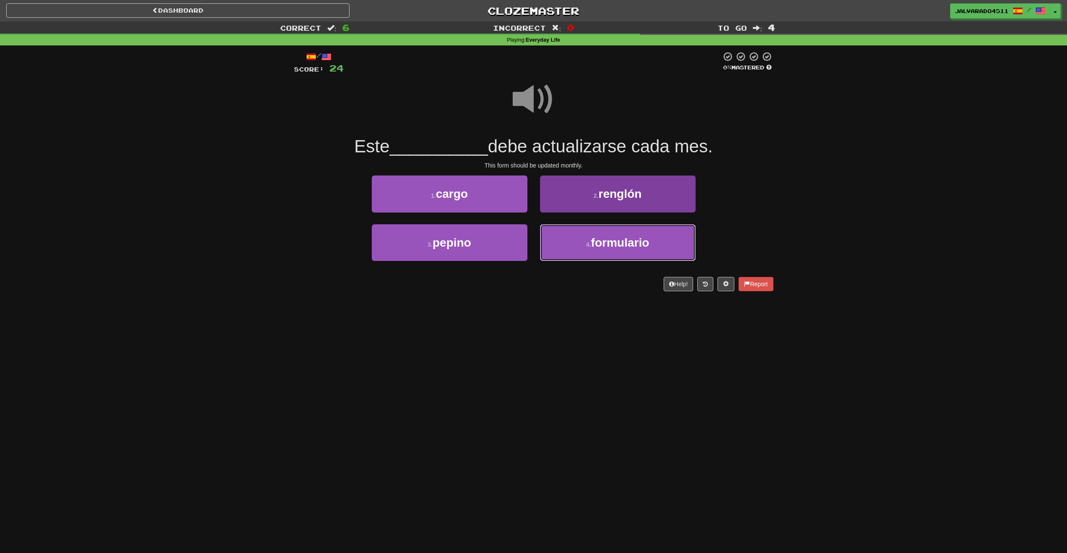
click at [640, 233] on button "4 . formulario" at bounding box center [618, 242] width 156 height 37
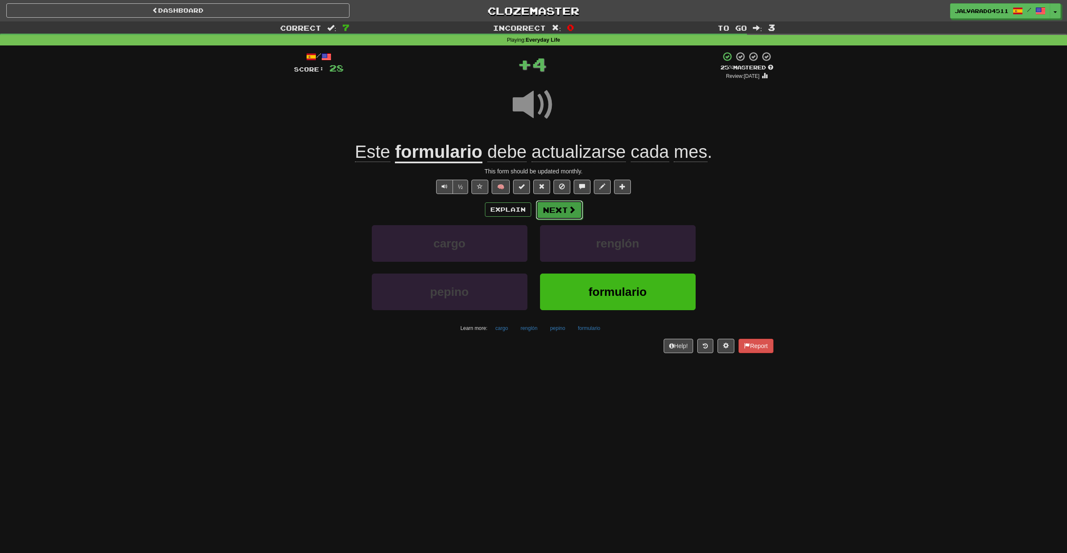
click at [574, 214] on button "Next" at bounding box center [559, 209] width 47 height 19
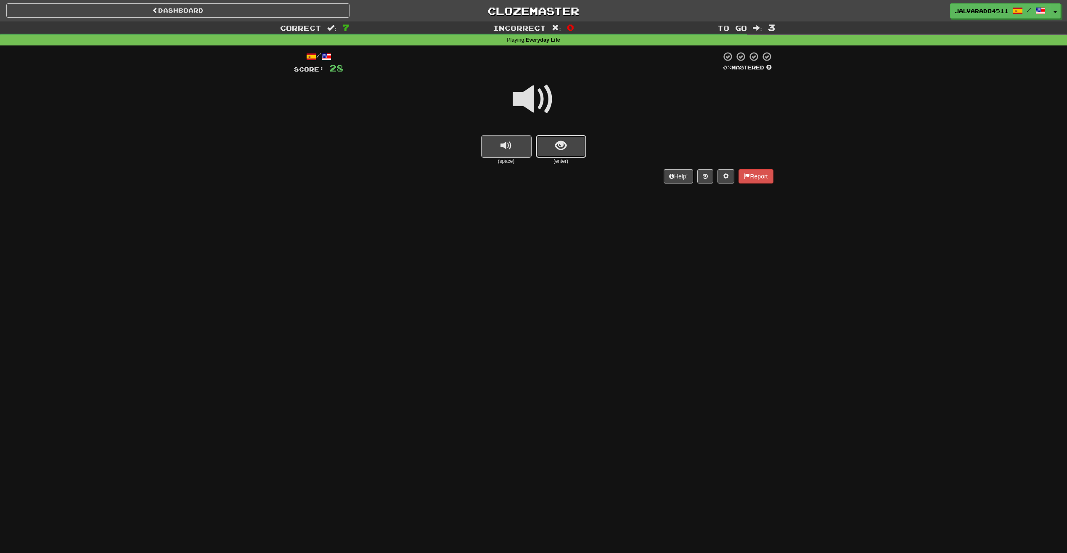
click at [552, 146] on button "show sentence" at bounding box center [561, 146] width 50 height 23
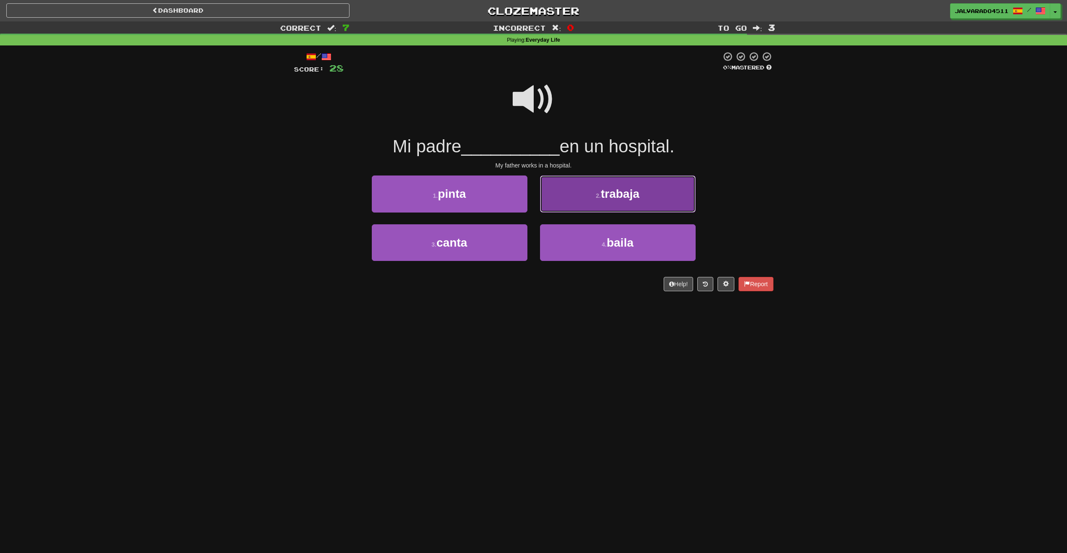
click at [627, 202] on button "2 . trabaja" at bounding box center [618, 193] width 156 height 37
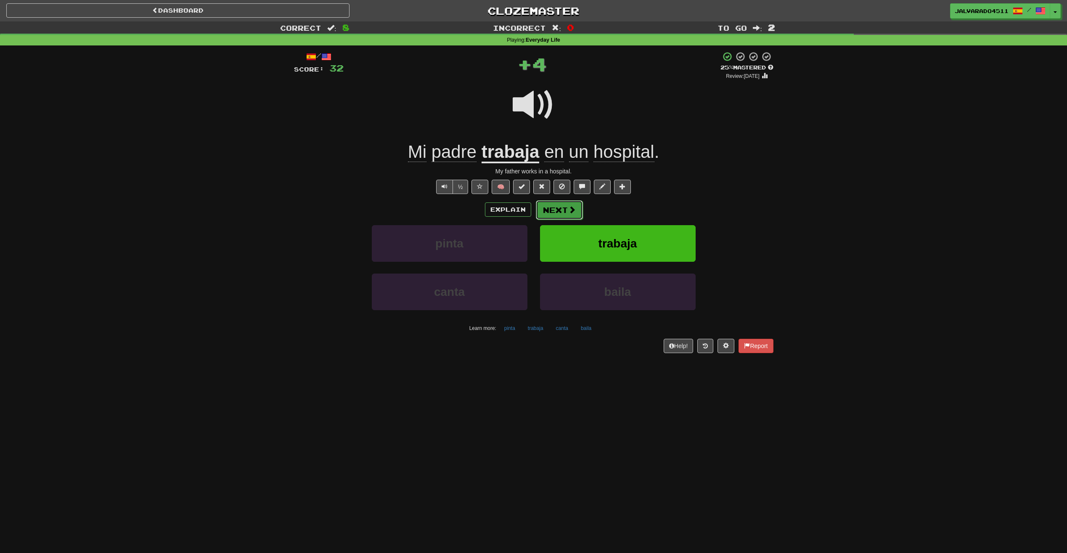
click at [572, 209] on span at bounding box center [572, 210] width 8 height 8
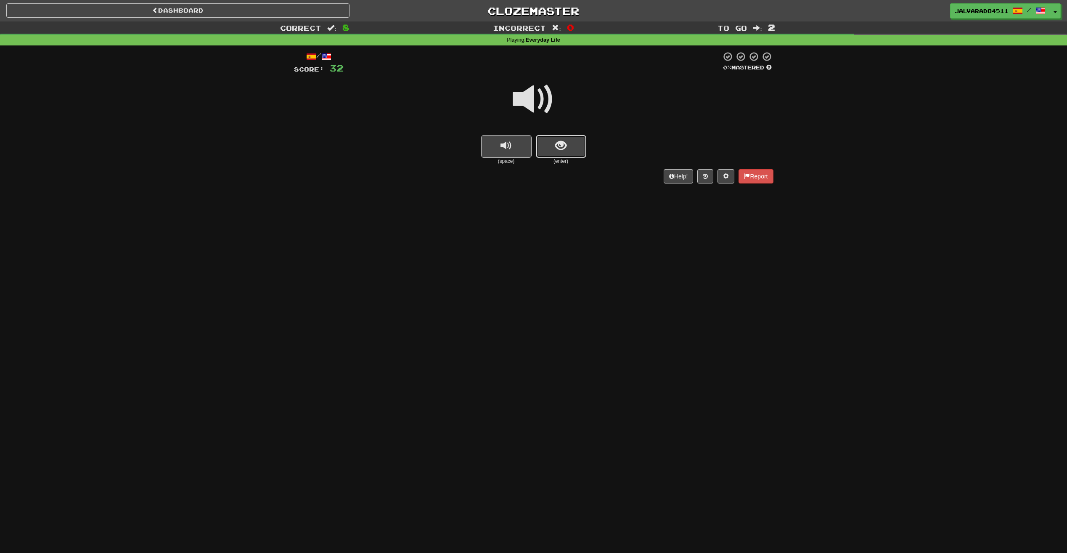
click at [561, 151] on span "show sentence" at bounding box center [560, 145] width 11 height 11
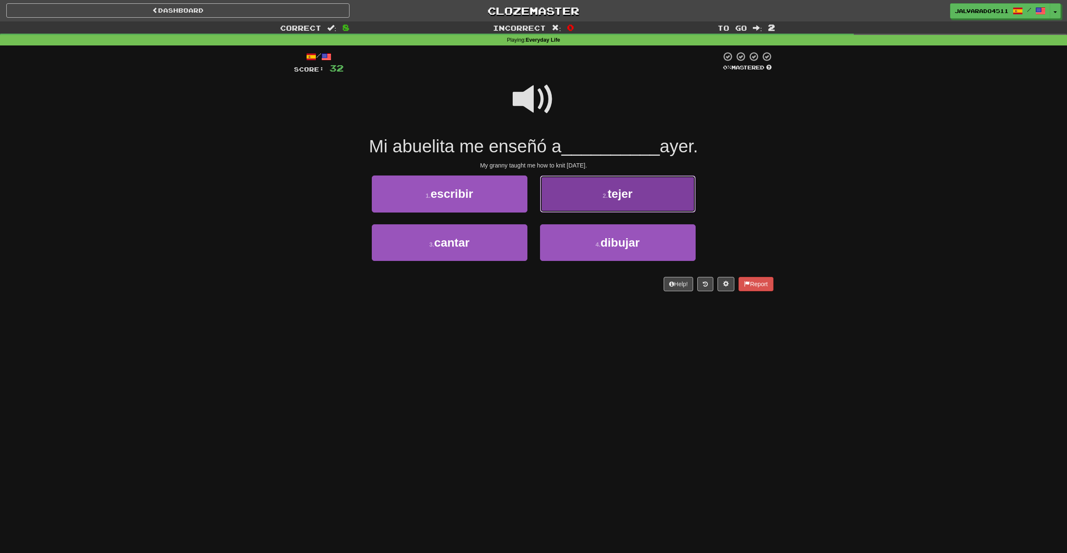
click at [641, 193] on button "2 . tejer" at bounding box center [618, 193] width 156 height 37
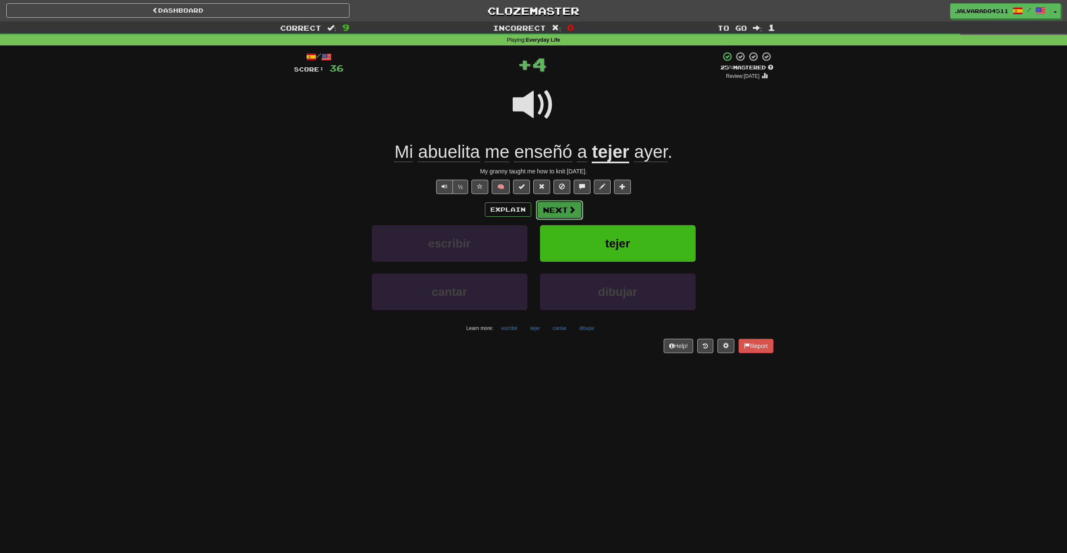
click at [559, 209] on button "Next" at bounding box center [559, 209] width 47 height 19
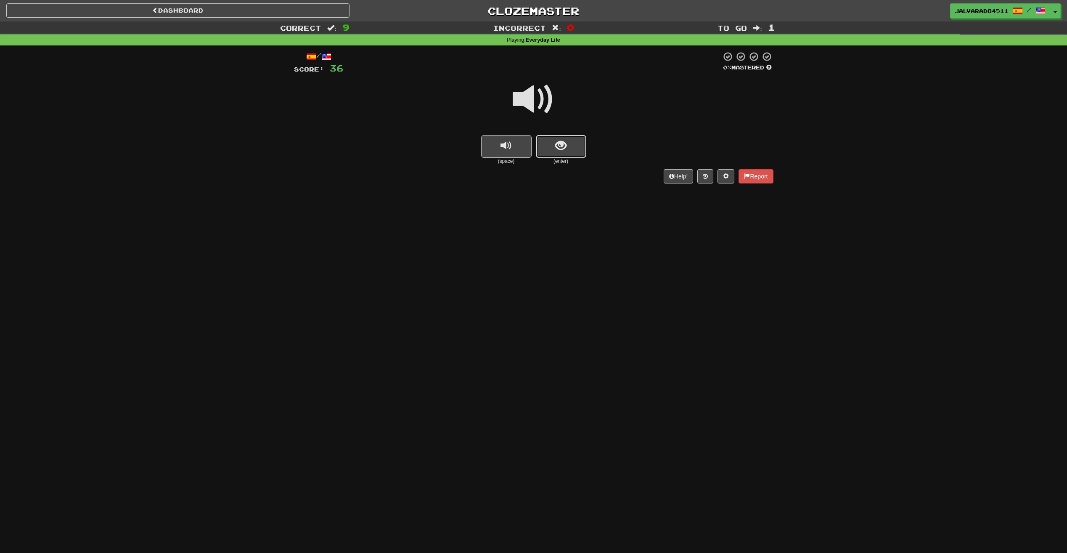
click at [562, 144] on span "show sentence" at bounding box center [560, 145] width 11 height 11
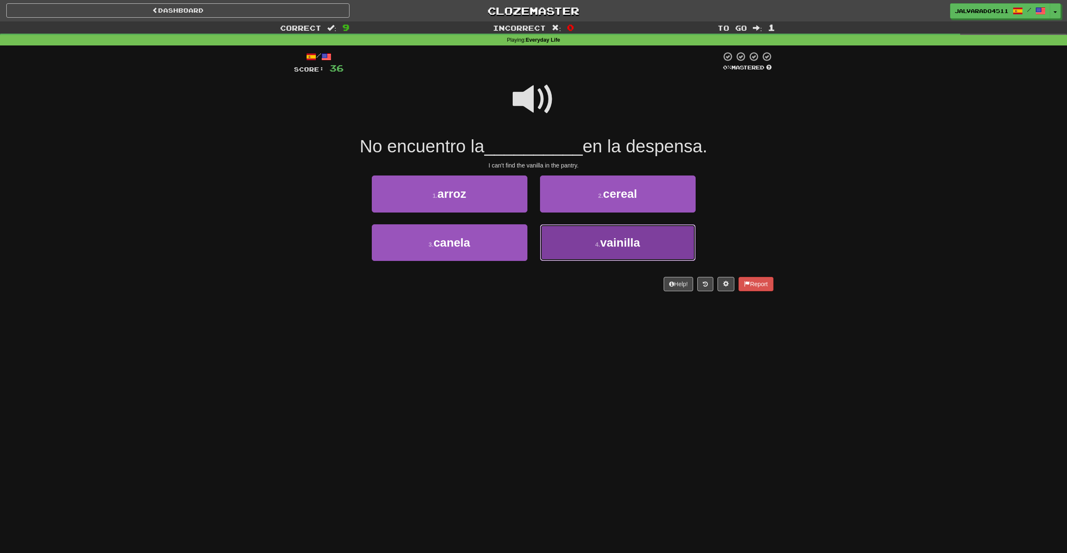
click at [605, 238] on span "vainilla" at bounding box center [620, 242] width 40 height 13
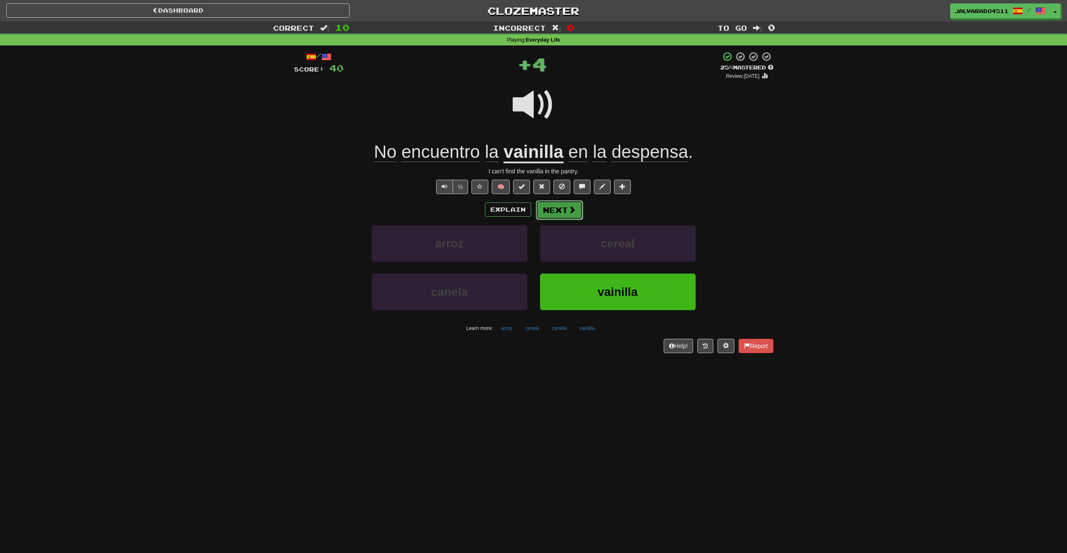
click at [559, 215] on button "Next" at bounding box center [559, 209] width 47 height 19
